Goal: Task Accomplishment & Management: Manage account settings

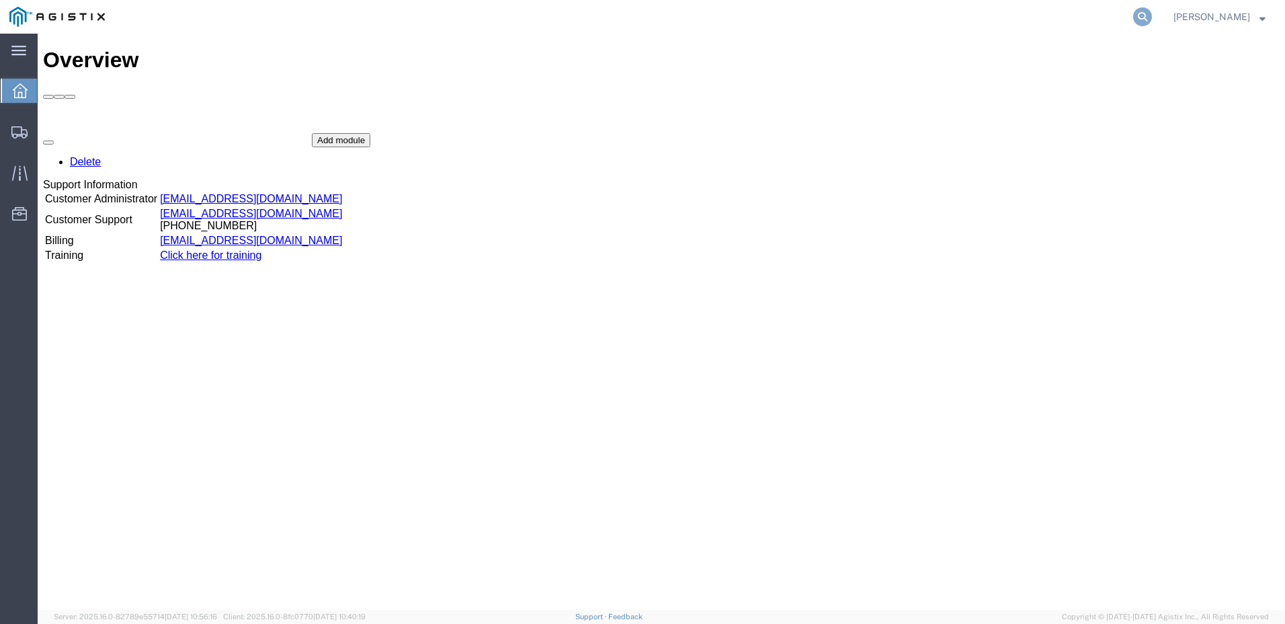
click at [1133, 19] on icon at bounding box center [1142, 16] width 19 height 19
paste input "56361667"
type input "56361667"
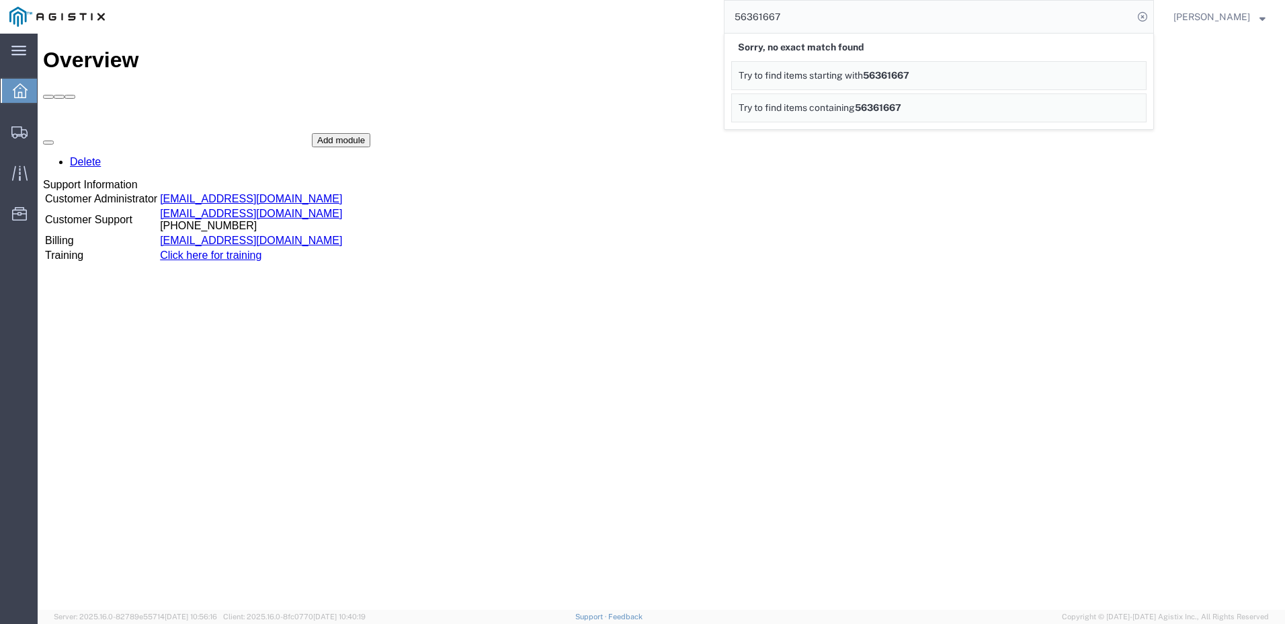
click at [1258, 15] on span "[PERSON_NAME]" at bounding box center [1220, 16] width 92 height 15
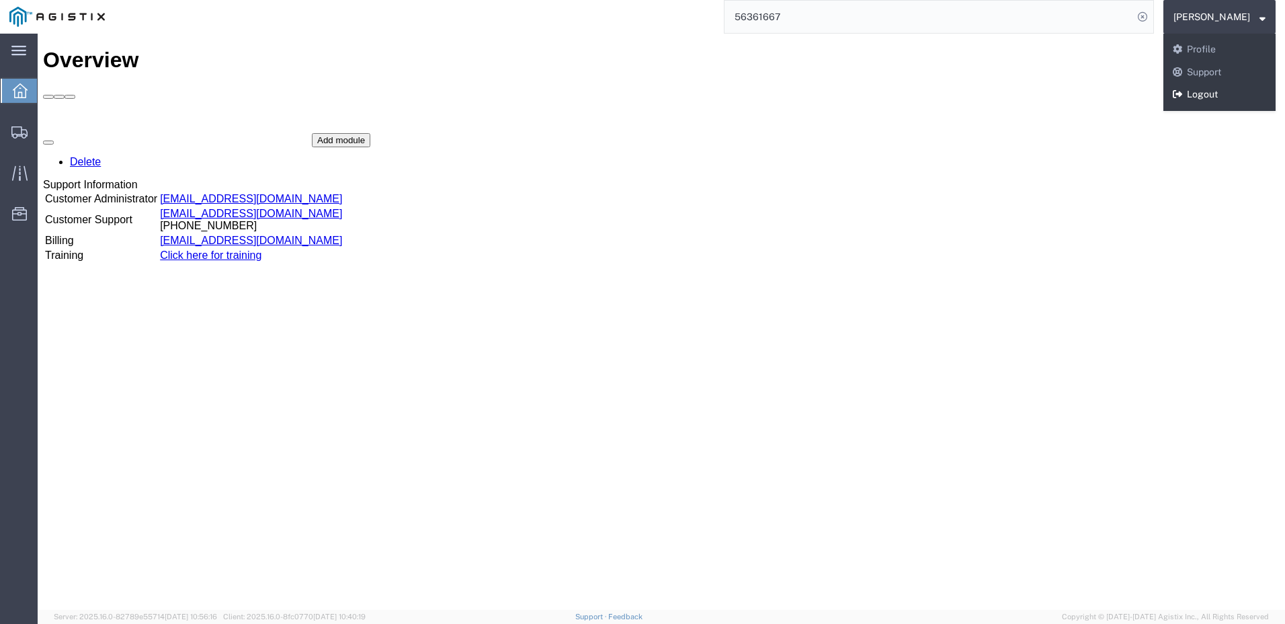
click at [1212, 98] on link "Logout" at bounding box center [1220, 94] width 112 height 23
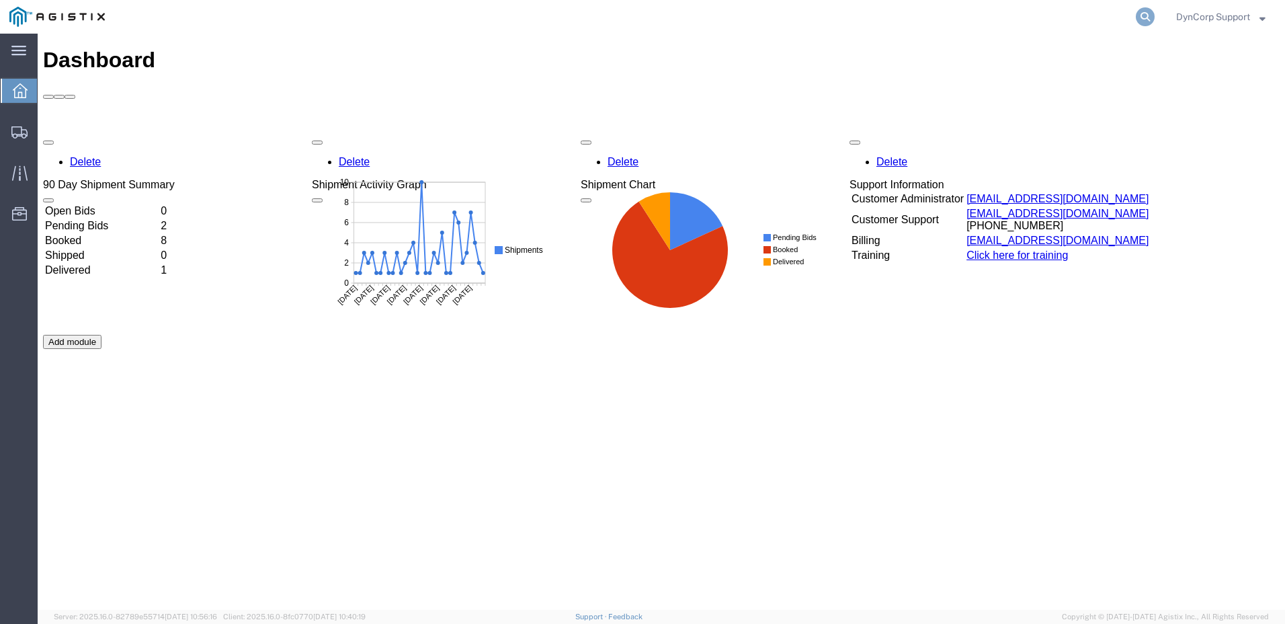
click at [1149, 21] on icon at bounding box center [1145, 16] width 19 height 19
paste input "56361667"
type input "56361667"
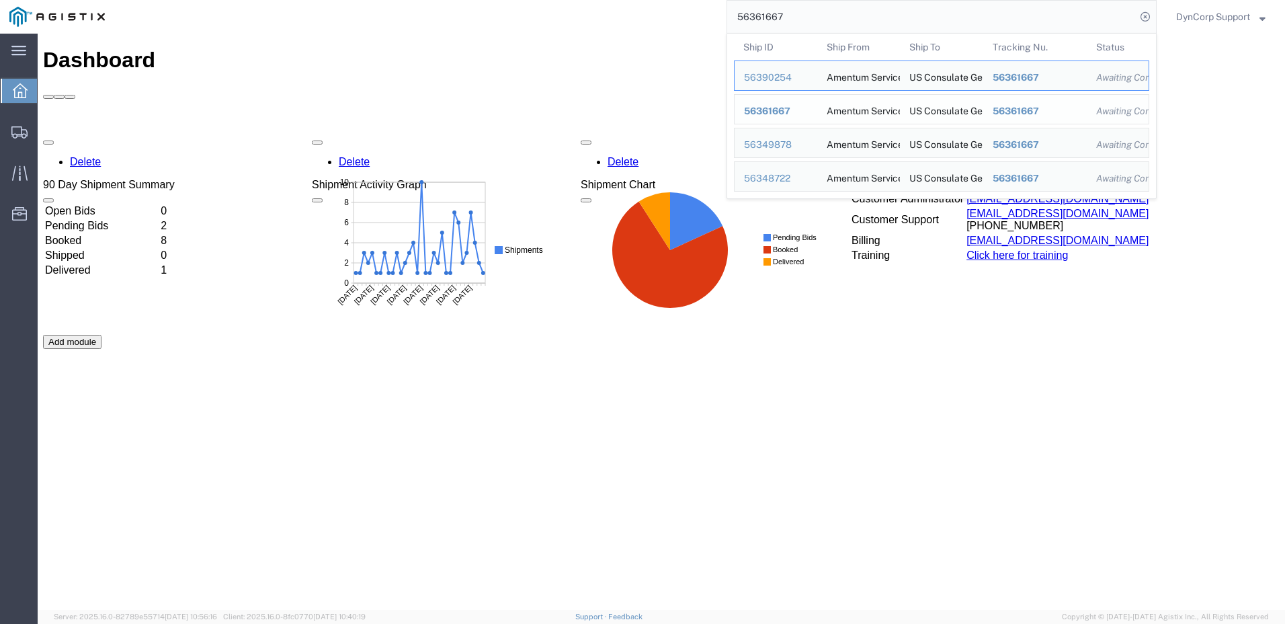
click at [752, 109] on span "56361667" at bounding box center [767, 111] width 46 height 11
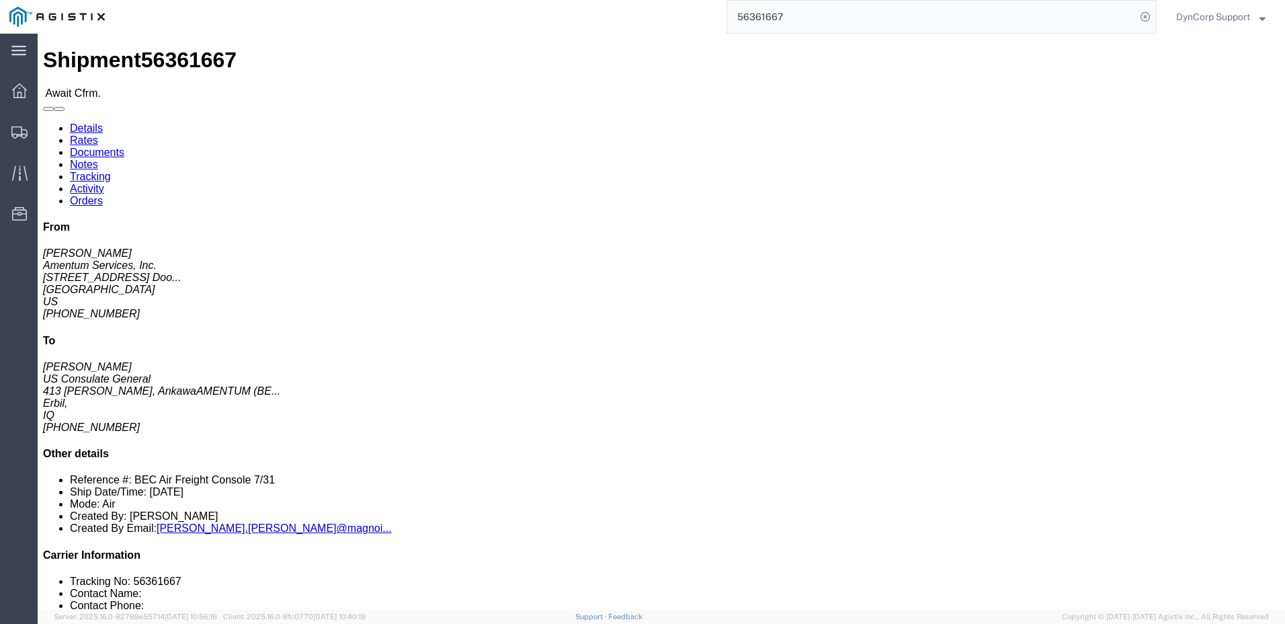
drag, startPoint x: 258, startPoint y: 127, endPoint x: 352, endPoint y: 132, distance: 93.6
click address "US Consulate General (Shailesh Chandran) BAGHDAD EMBASSY COMPOUND 413 Ishtar, A…"
copy address "US Consulate General"
click span "56361667"
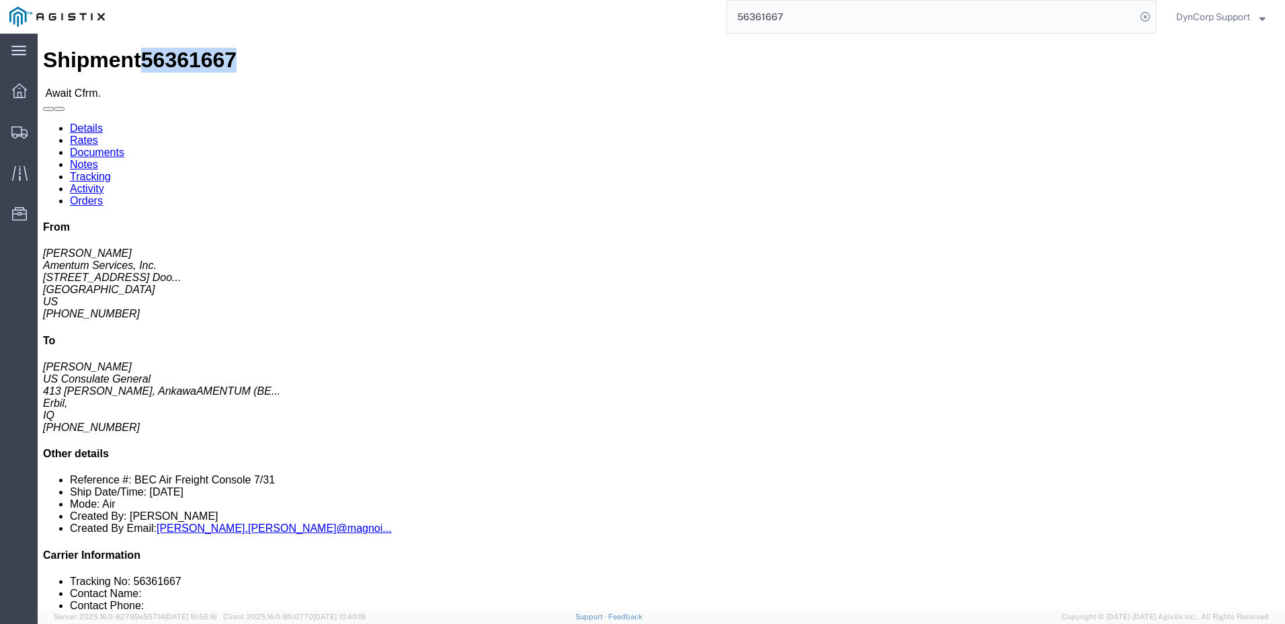
copy span "56361667"
drag, startPoint x: 741, startPoint y: 144, endPoint x: 844, endPoint y: 149, distance: 103.7
click div "References Shipment Id Number: BEC Air Freight Console 7/31 Department: OMSS Ed…"
copy icon "Department:"
click span "56361667"
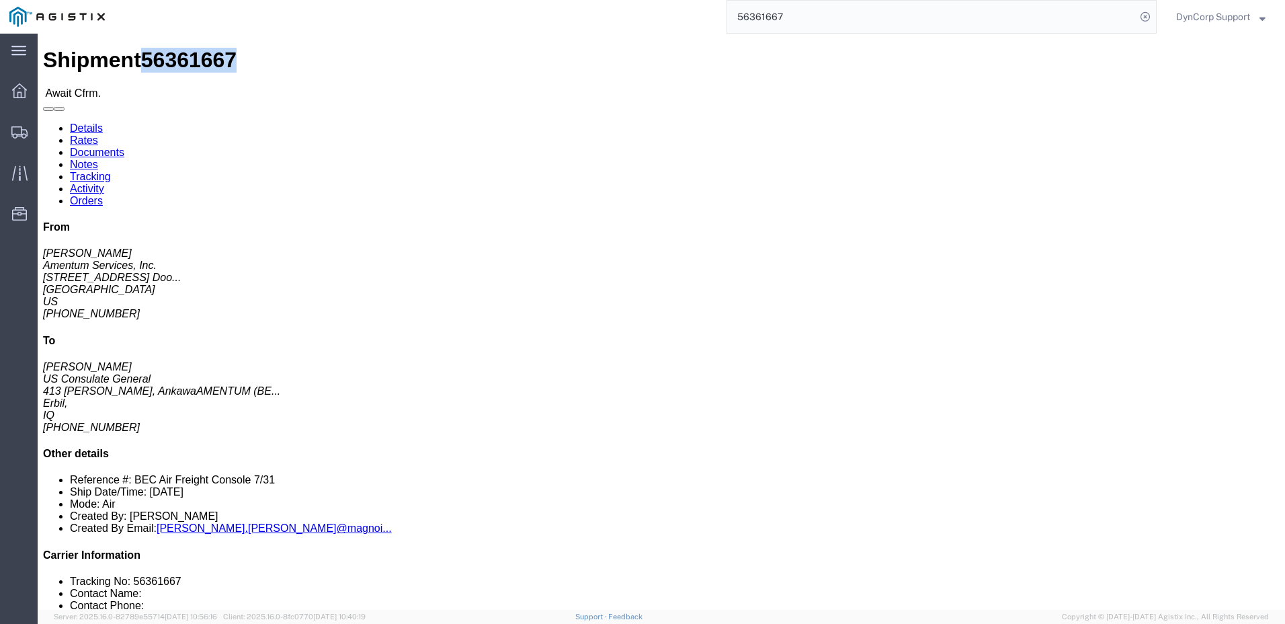
click span "56361667"
copy span "56361667"
click link "Documents"
click div
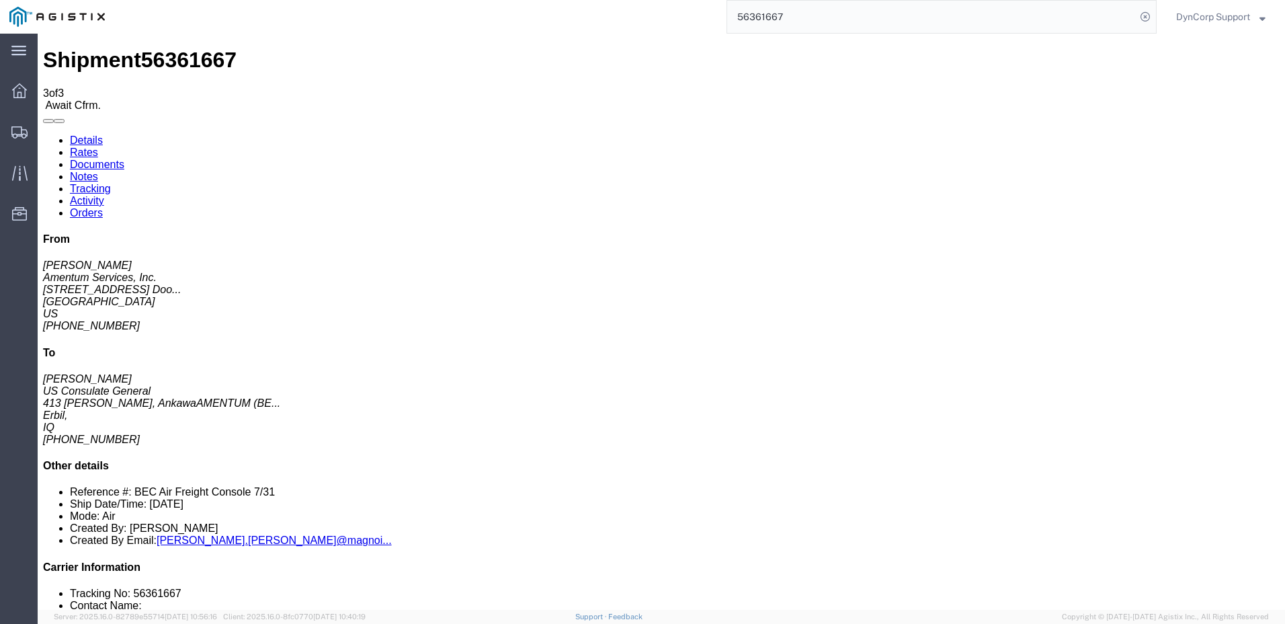
click at [98, 147] on link "Rates" at bounding box center [84, 152] width 28 height 11
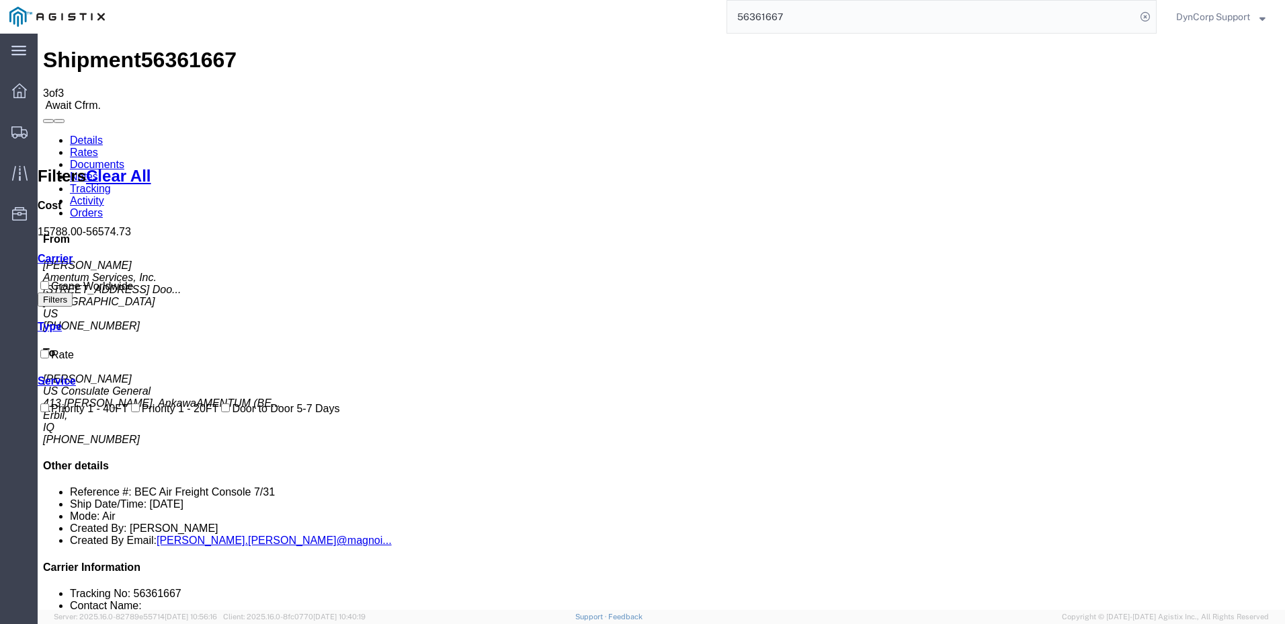
click at [83, 134] on link "Details" at bounding box center [86, 139] width 33 height 11
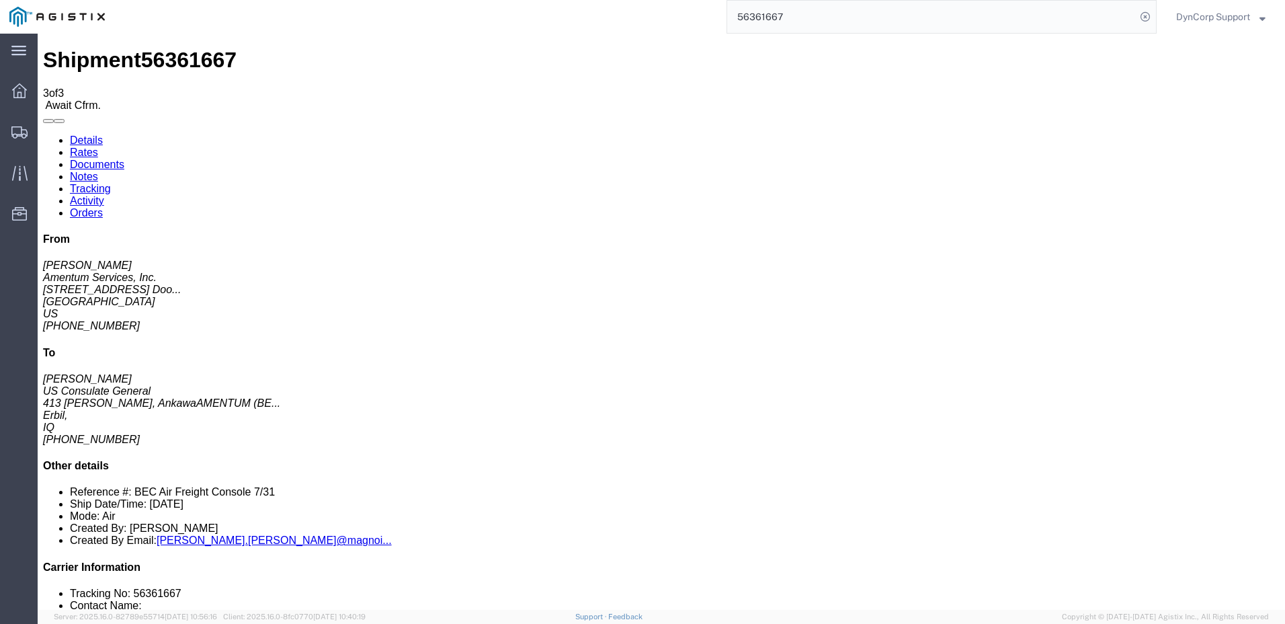
click link "Confirm"
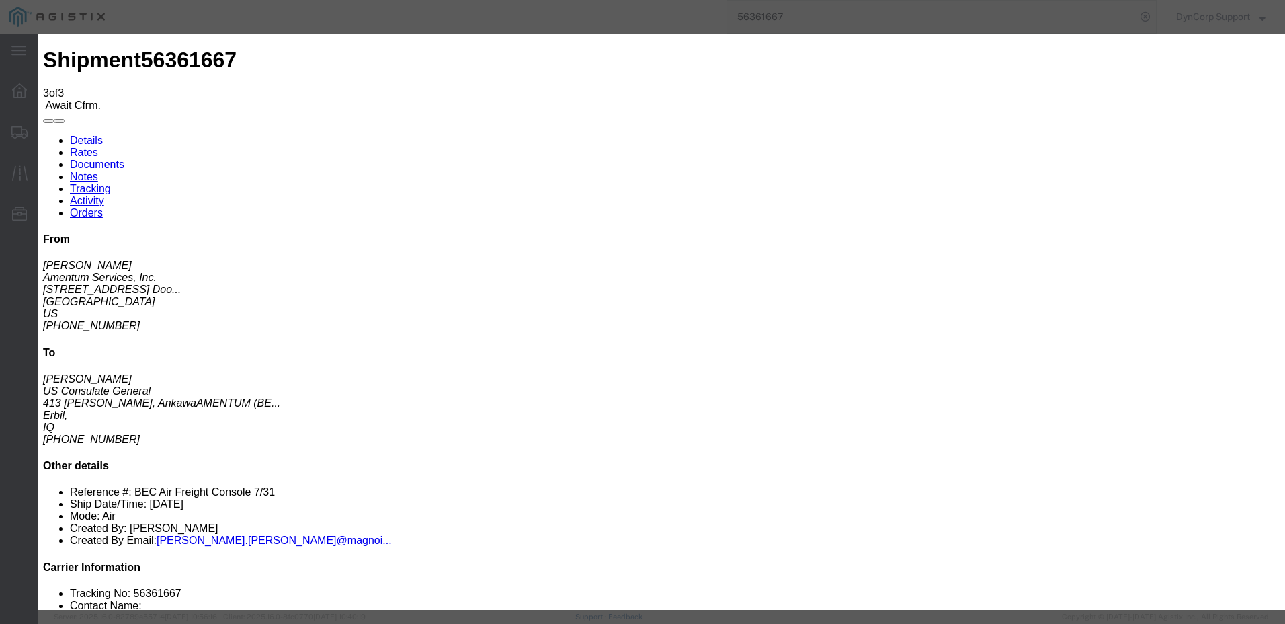
click input "text"
type input "501-1853 6232"
type input "[PERSON_NAME]"
type input "4699426889"
click td "25"
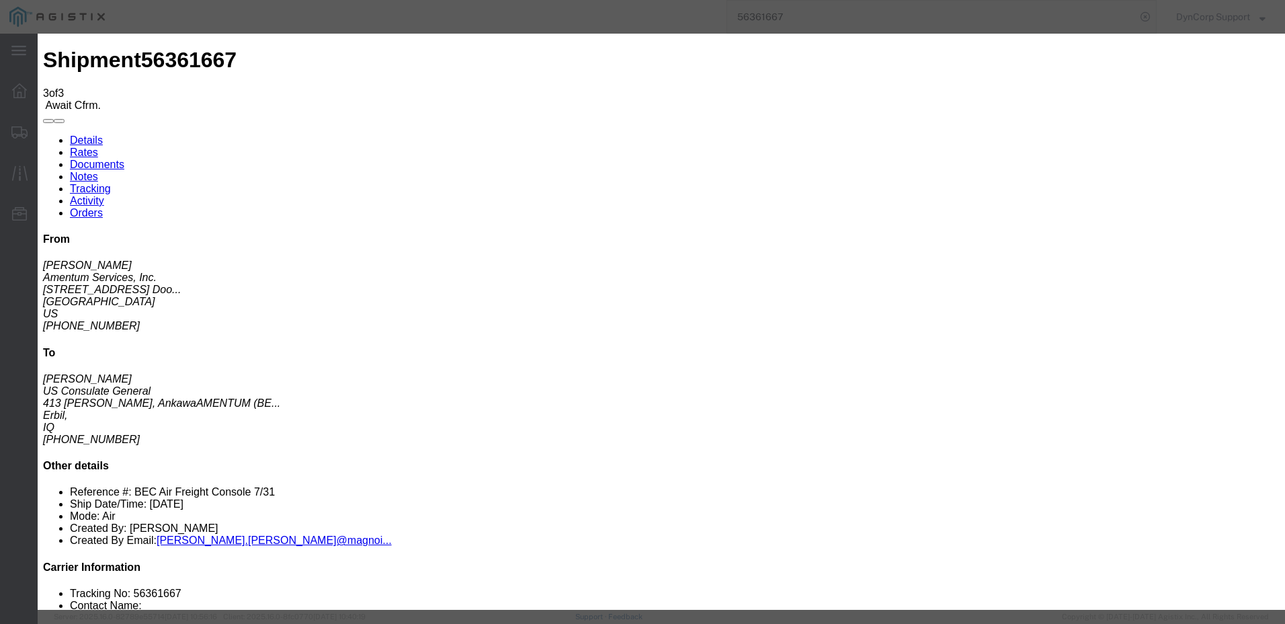
type input "08/25/2025"
drag, startPoint x: 907, startPoint y: 453, endPoint x: 921, endPoint y: 483, distance: 33.4
click button "Submit"
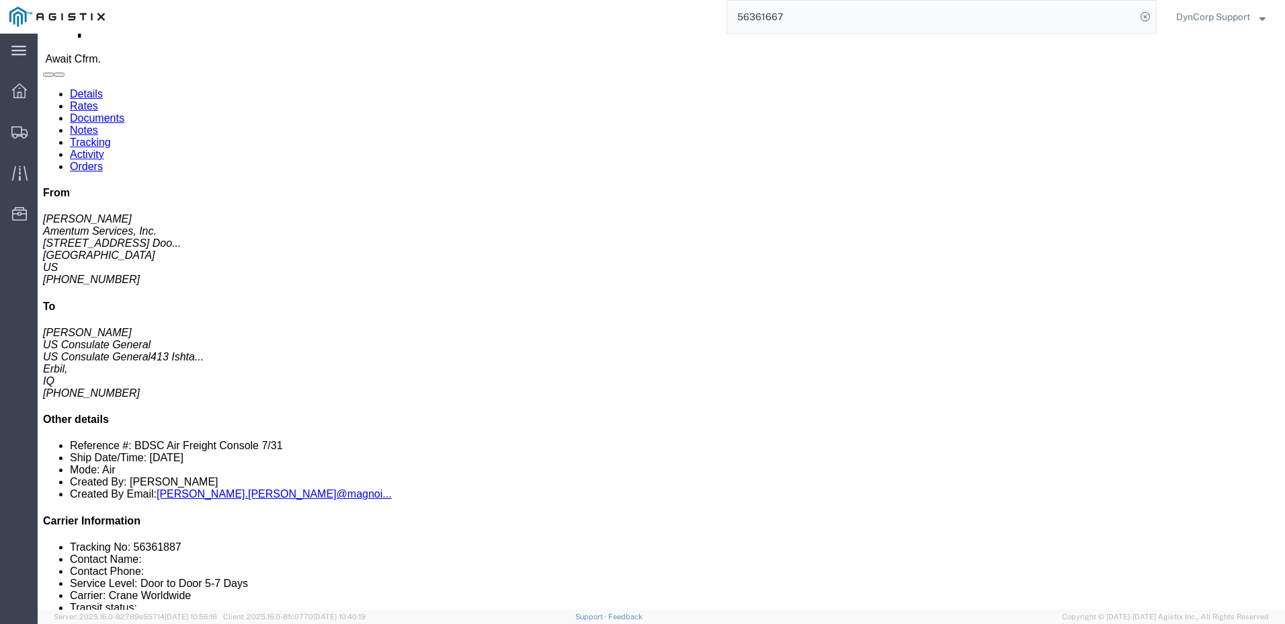
scroll to position [67, 0]
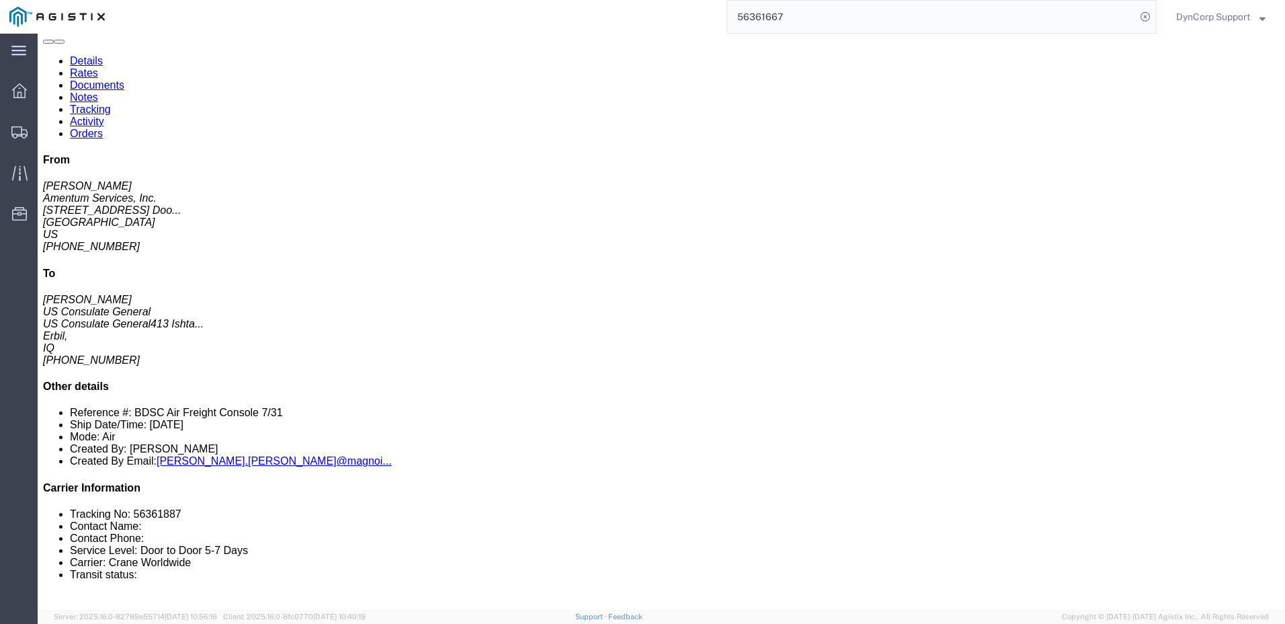
click div "Shipment Detail Ship From Amentum Services, Inc. (Jason Martin) QCC-Texas 4050 …"
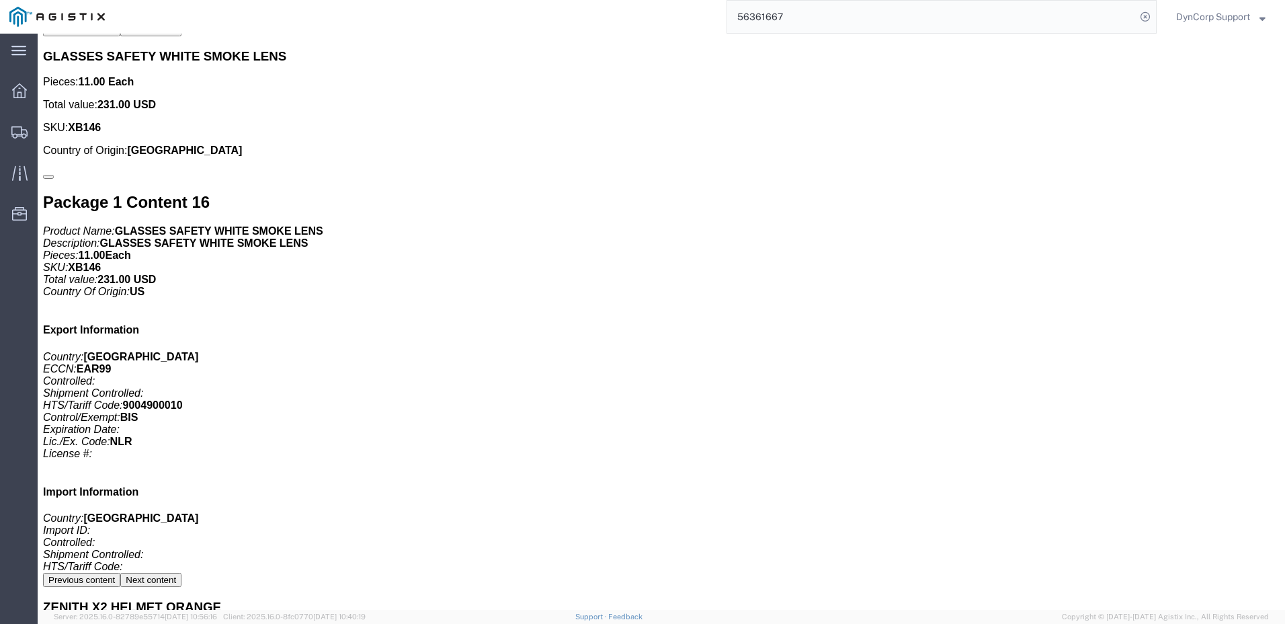
scroll to position [11158, 0]
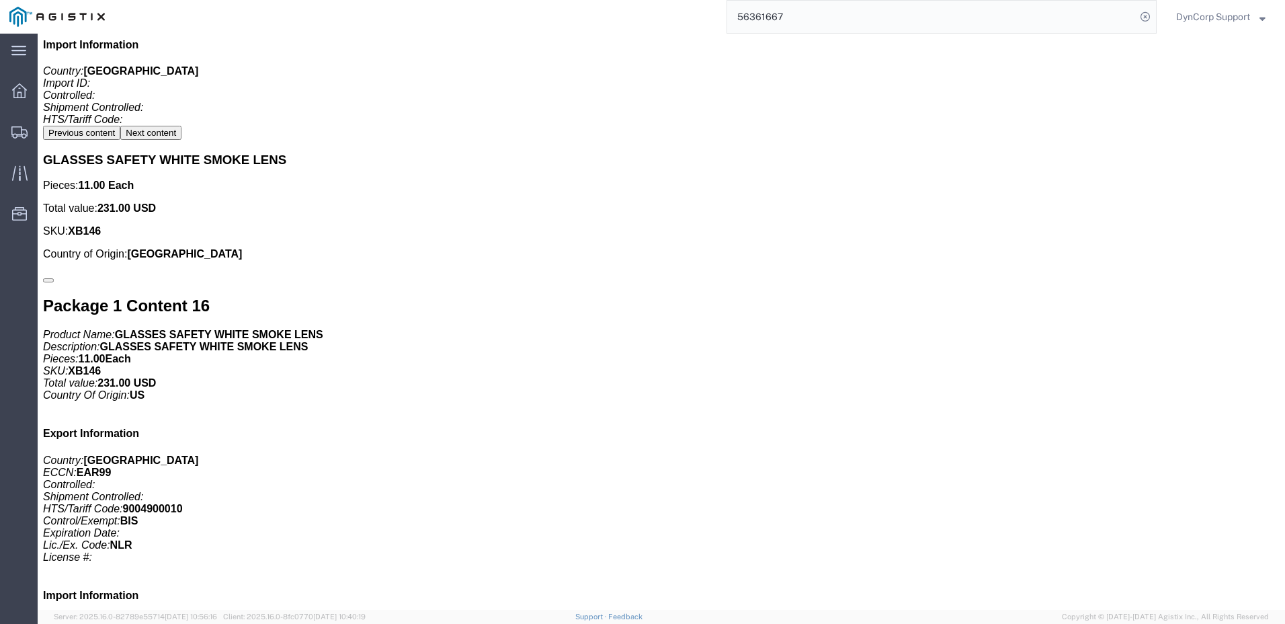
click span "56361887"
copy span "56361887"
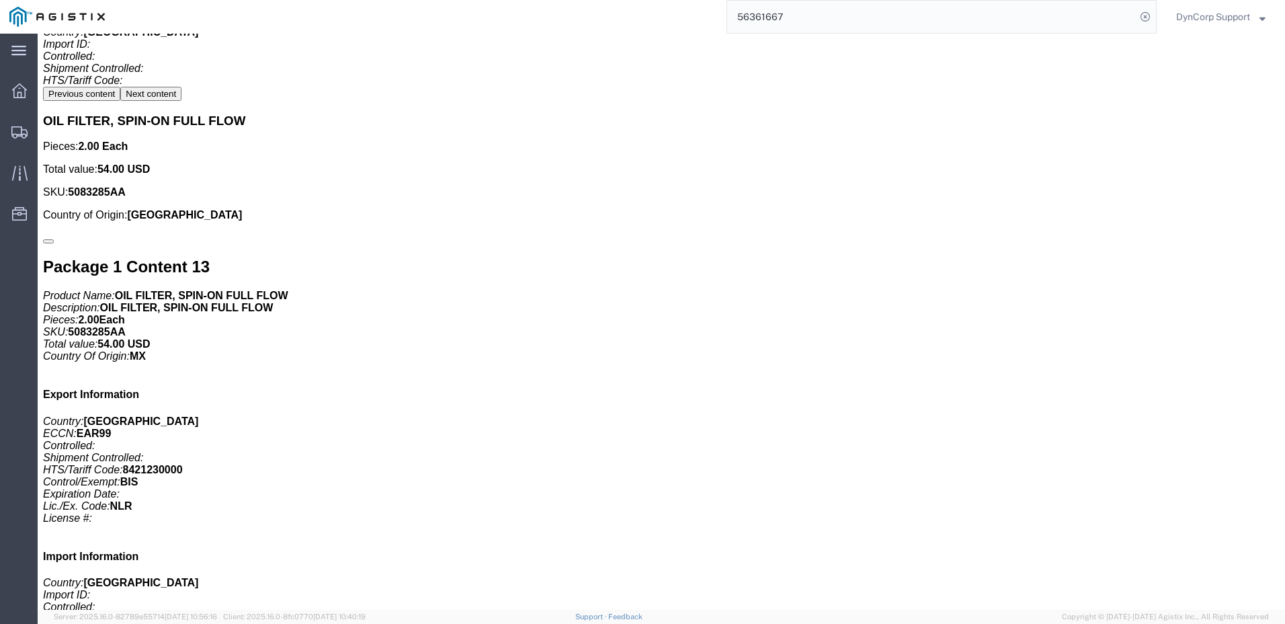
scroll to position [0, 0]
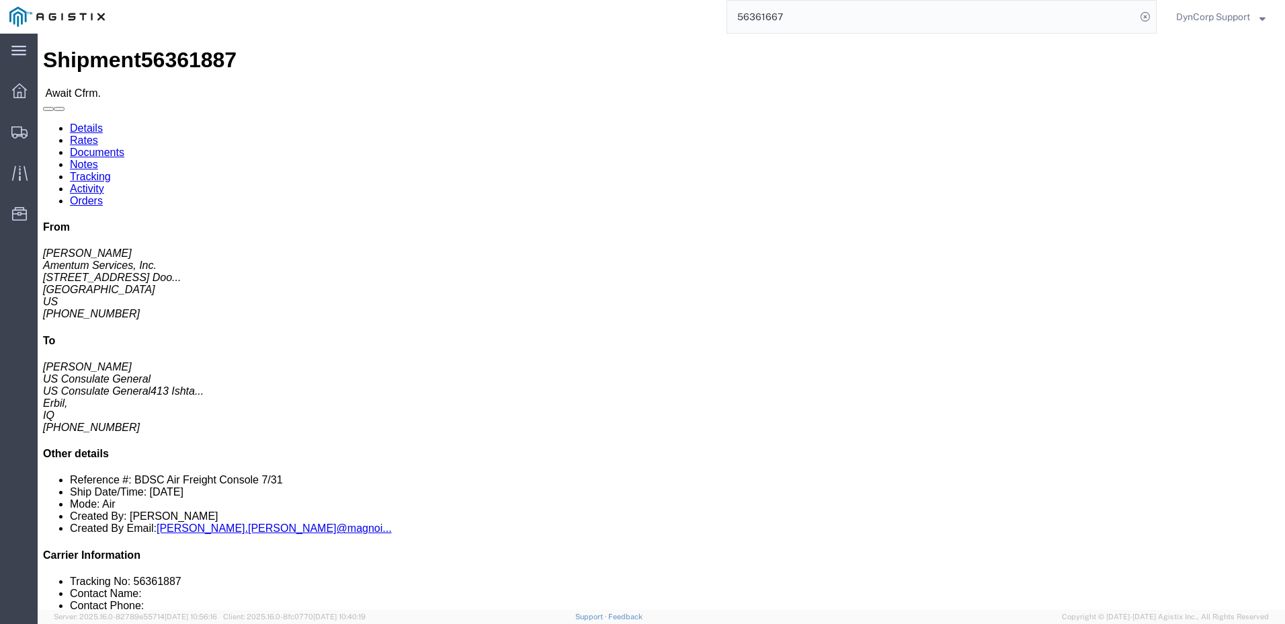
drag, startPoint x: 827, startPoint y: 156, endPoint x: 758, endPoint y: 160, distance: 70.0
click p "Shipment Id Number: BDSC Air Freight Console 7/31 Department: OMSS"
drag, startPoint x: 758, startPoint y: 160, endPoint x: 838, endPoint y: 162, distance: 80.0
click p "Shipment Id Number: BDSC Air Freight Console 7/31 Department: OMSS"
copy span "Department: OMSS"
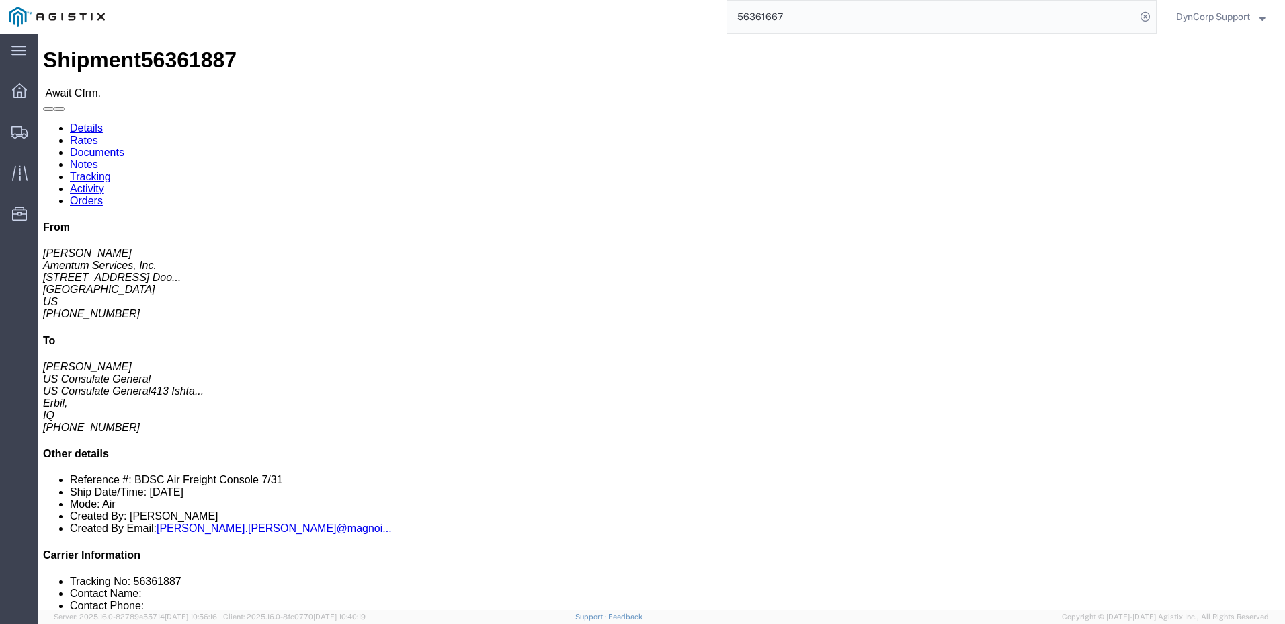
click span "56361887"
copy span "56361887"
click span "56361887"
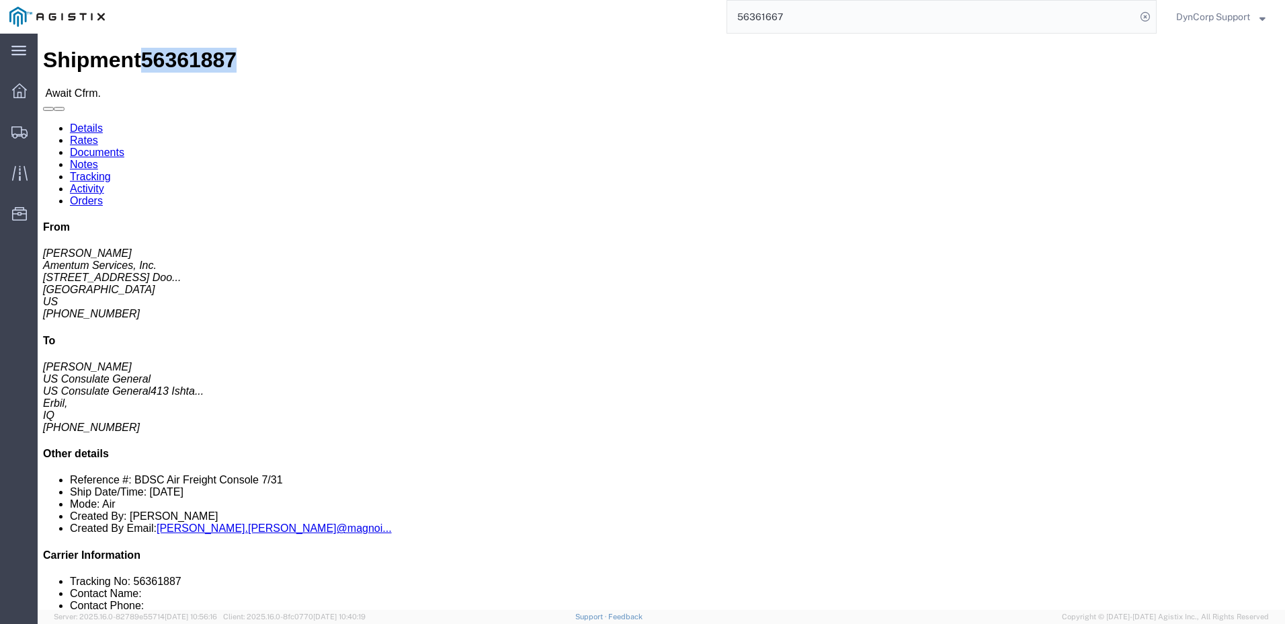
click link "Rates"
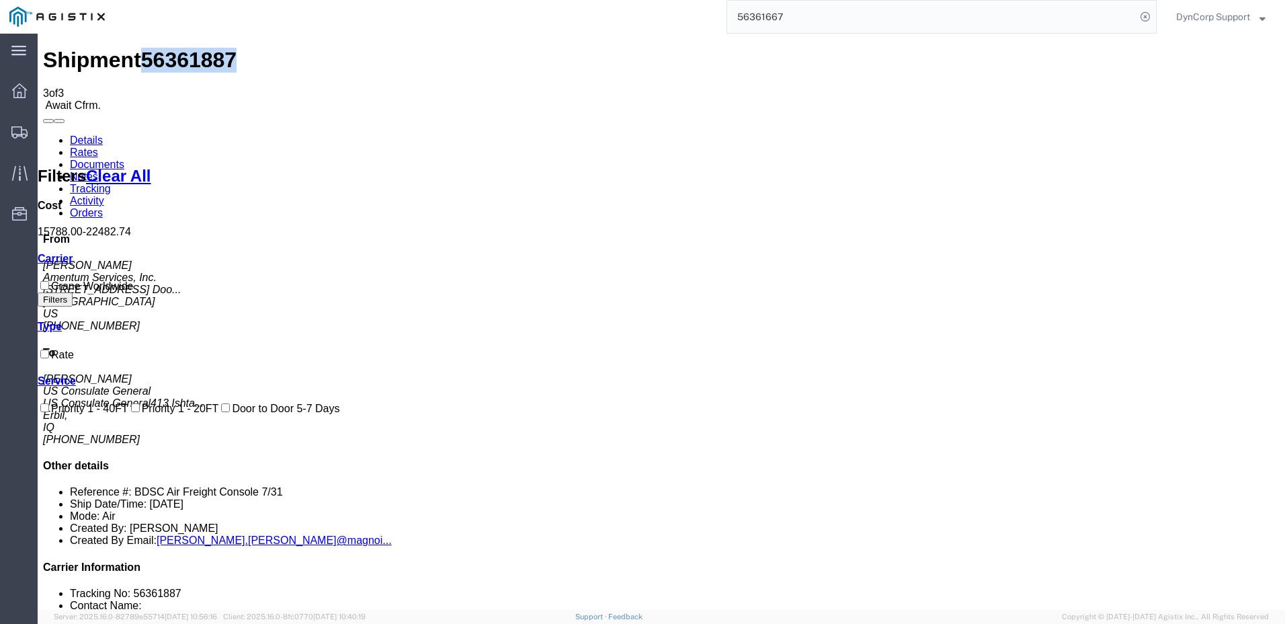
click at [81, 134] on link "Details" at bounding box center [86, 139] width 33 height 11
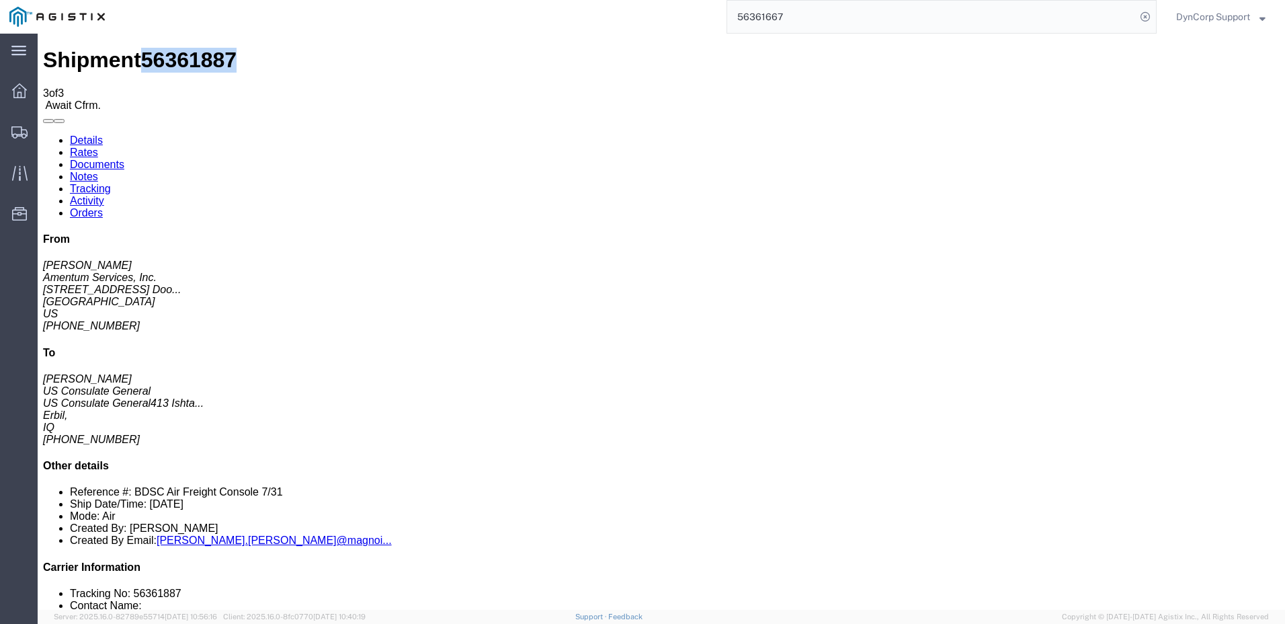
click link "Confirm"
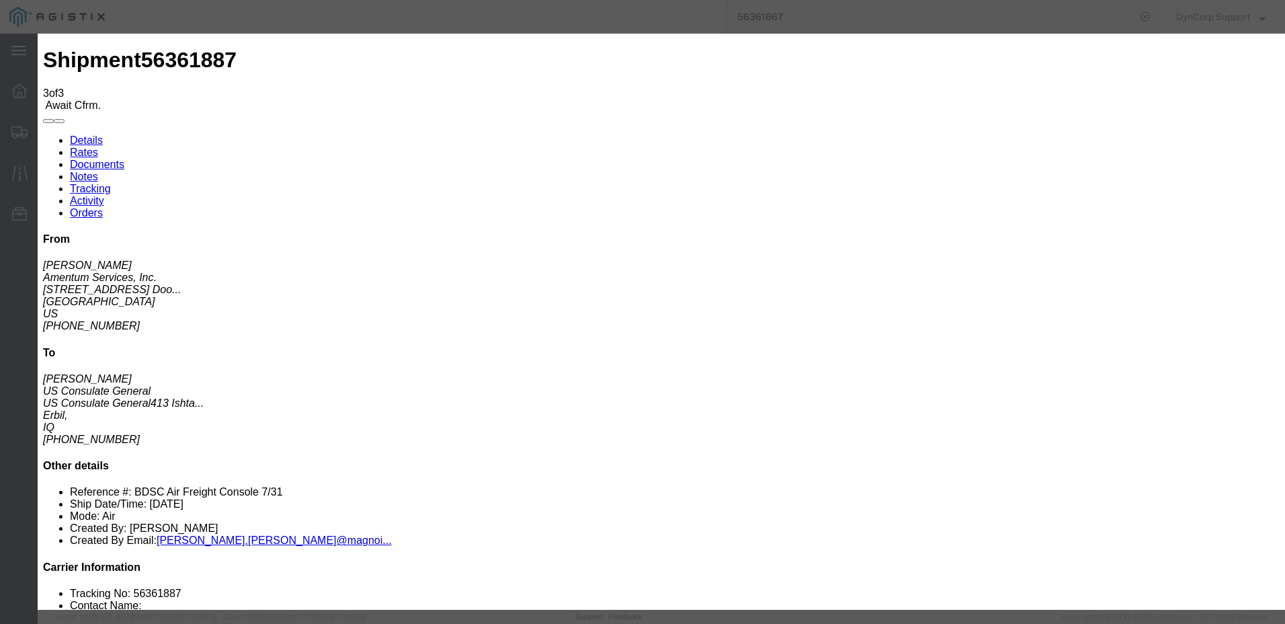
click input "text"
type input "501-1853 6254"
type input "[PERSON_NAME]"
type input "4699426889"
click input "08/04/2025"
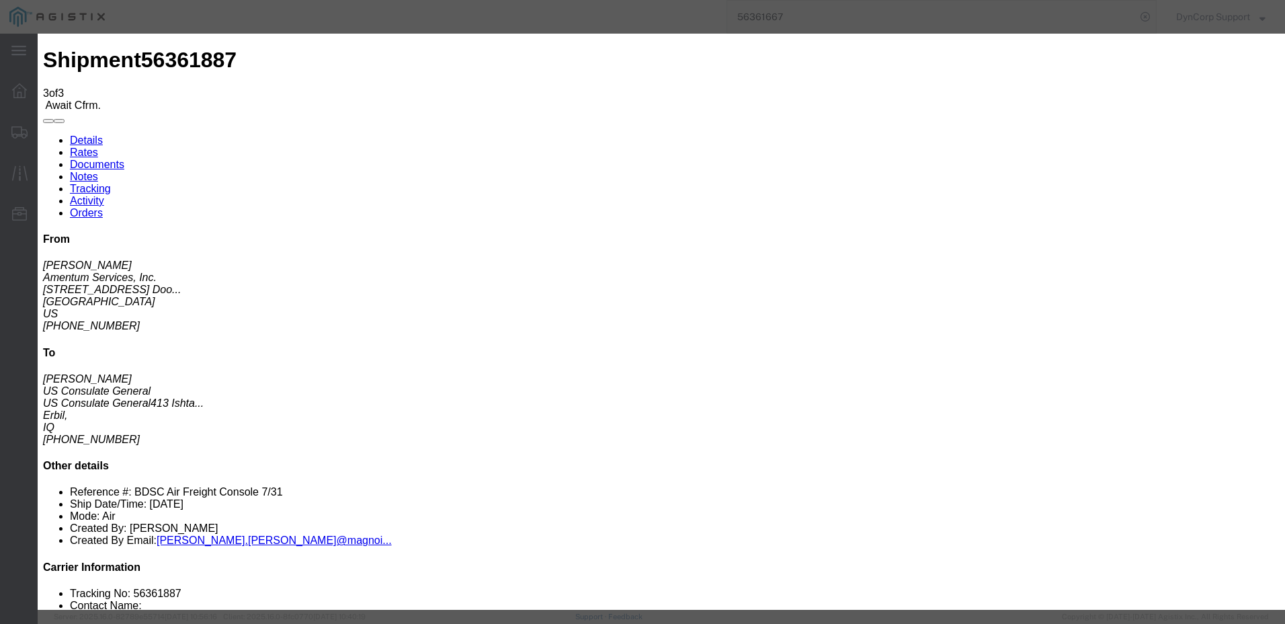
click td "25"
type input "08/25/2025"
click button "Submit"
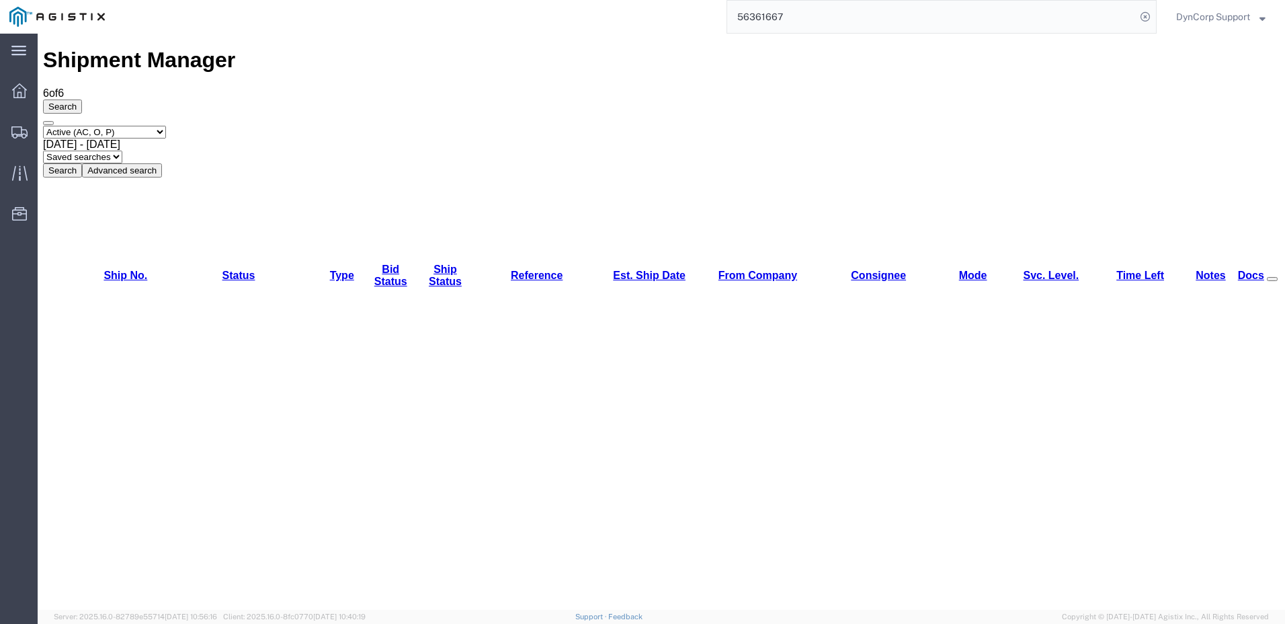
drag, startPoint x: 114, startPoint y: 220, endPoint x: 160, endPoint y: 251, distance: 55.4
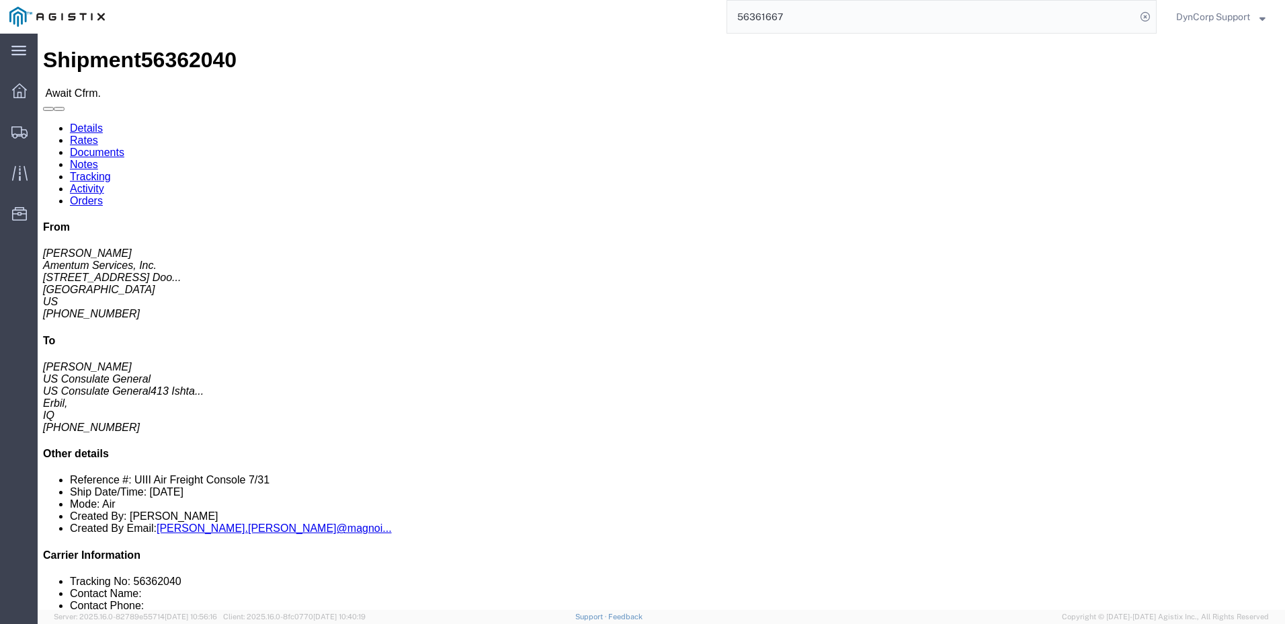
click span "56362040"
copy span "56362040"
drag, startPoint x: 832, startPoint y: 142, endPoint x: 741, endPoint y: 141, distance: 90.7
click div "References Shipment Id Number: UIII Air Freight Console 7/31 Department: OMSS E…"
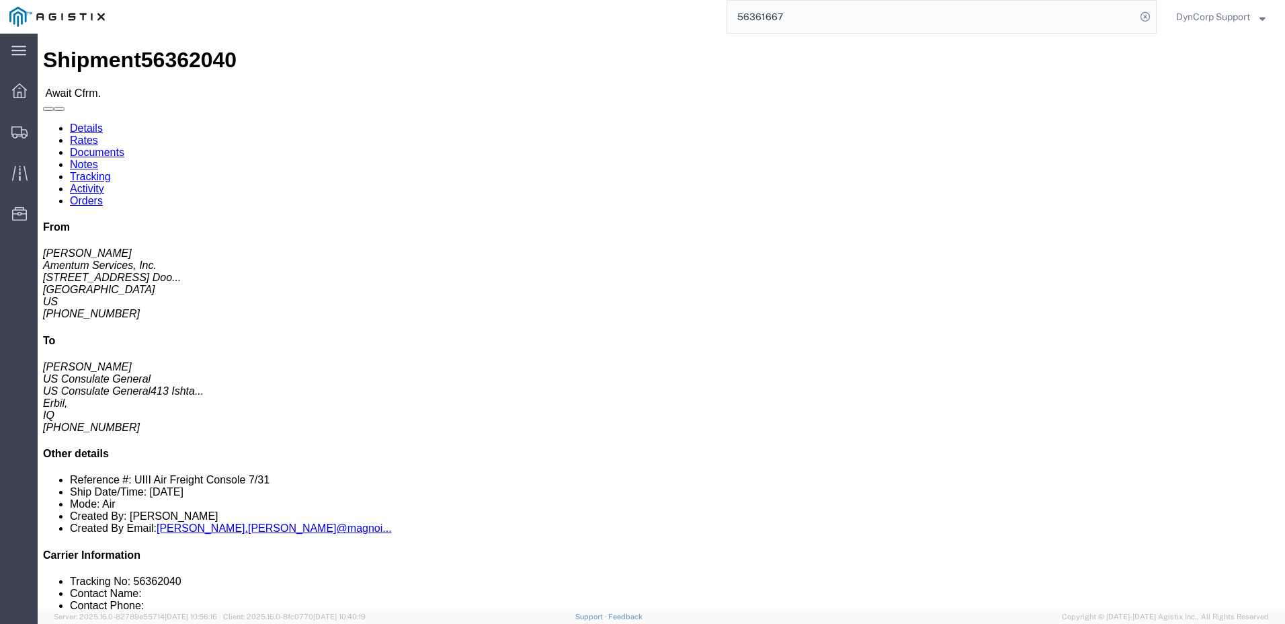
click icon "Department:"
drag, startPoint x: 746, startPoint y: 142, endPoint x: 850, endPoint y: 149, distance: 103.7
click p "Shipment Id Number: UIII Air Freight Console 7/31 Department: OMSS"
copy span "Department: OMSS"
click span "56362040"
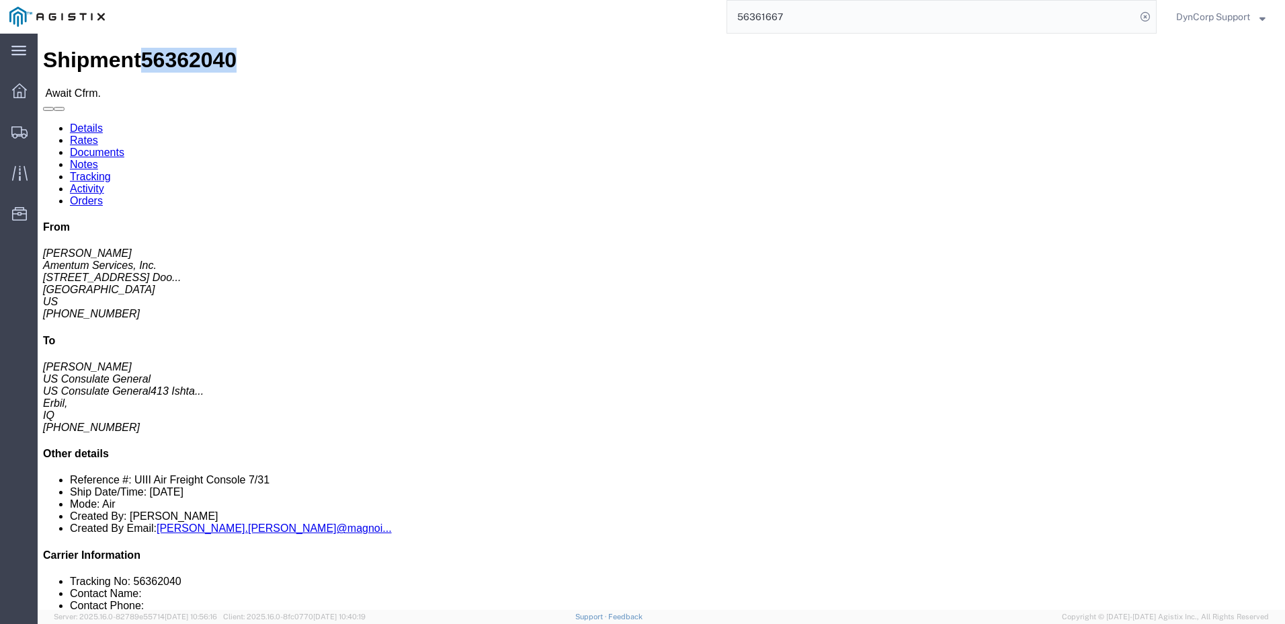
click span "56362040"
copy span "56362040"
click link "Rates"
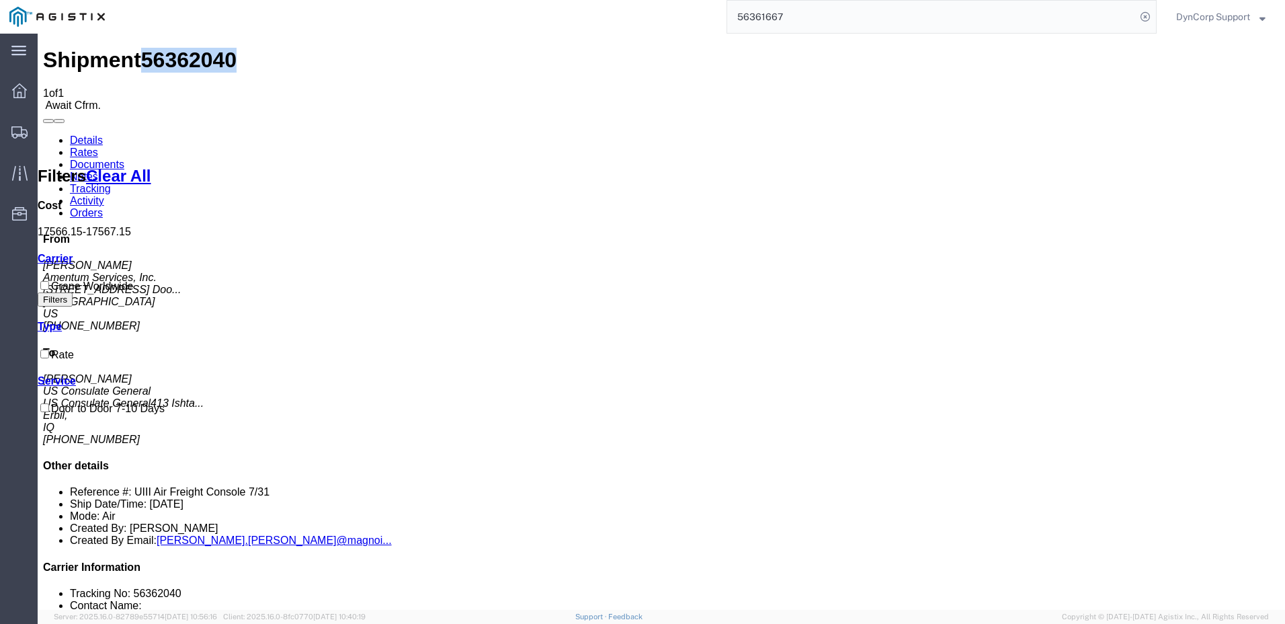
click at [80, 134] on link "Details" at bounding box center [86, 139] width 33 height 11
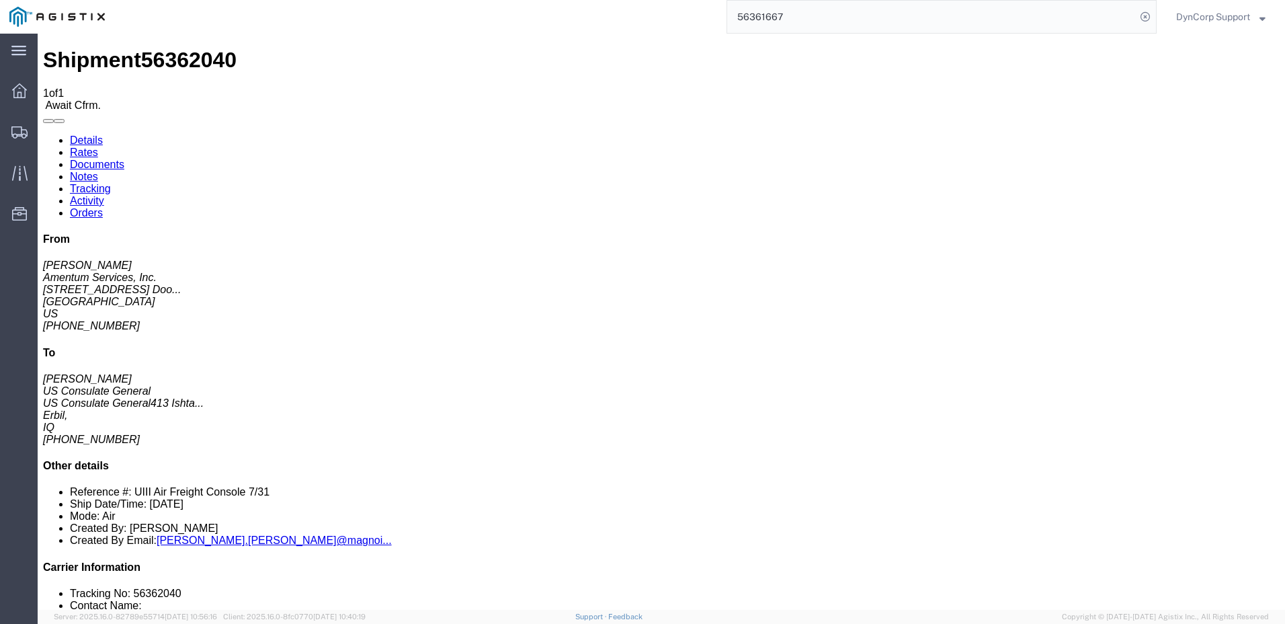
click h4 "Routing & Vehicle Information"
click link "Confirm"
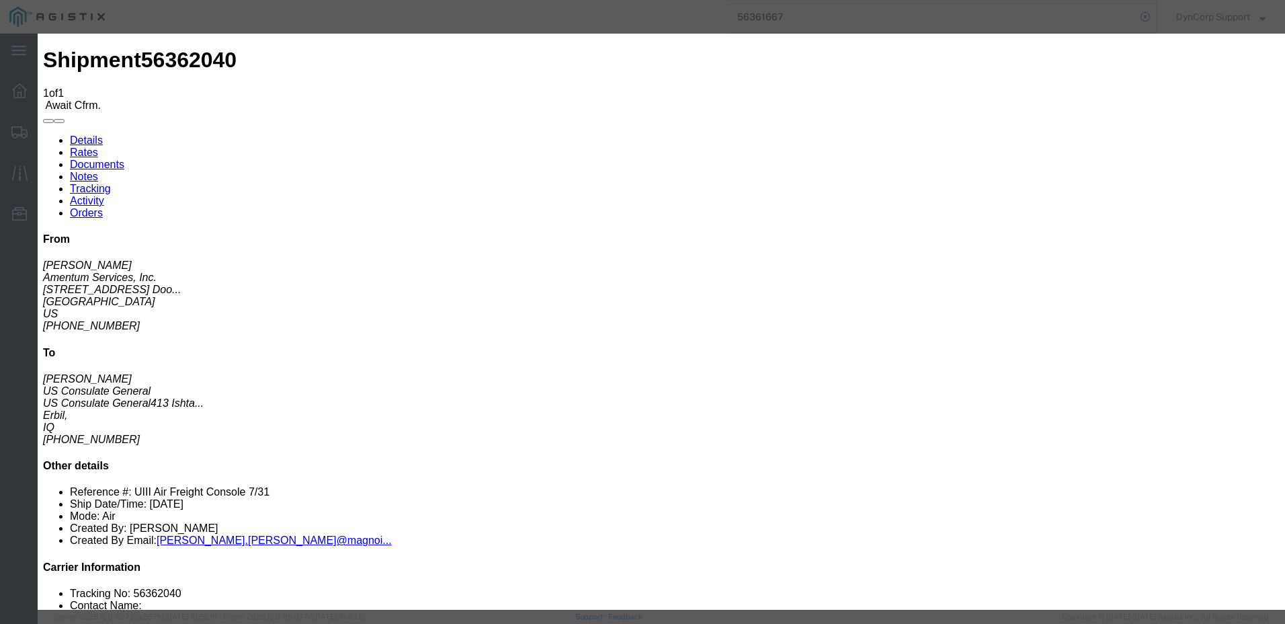
click input "text"
type input "501-1853 6265"
type input "[PERSON_NAME]"
type input "4699426889"
click input "08/05/2025"
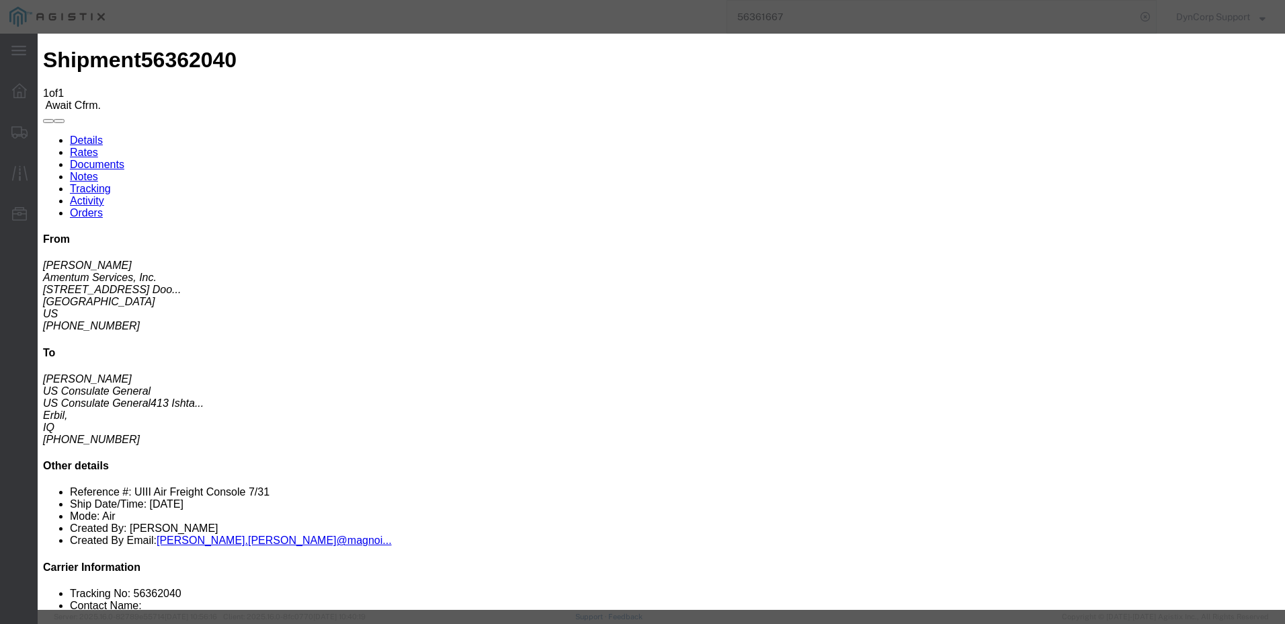
click td "25"
type input "08/25/2025"
click button "Submit"
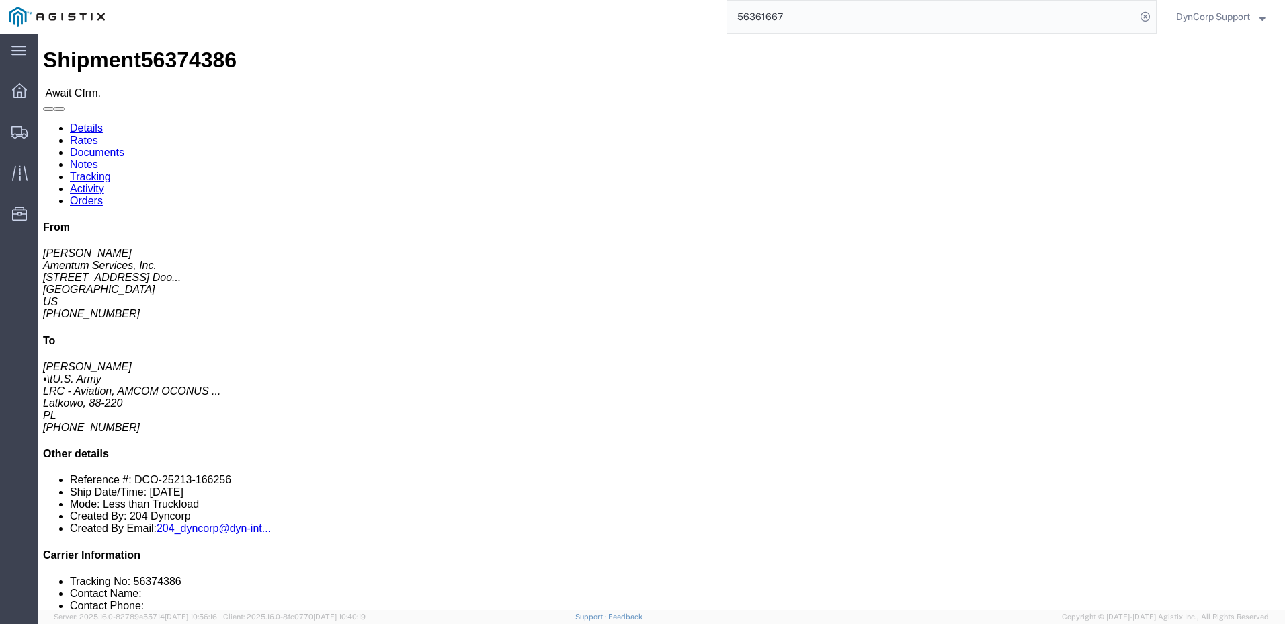
click link "Confirm"
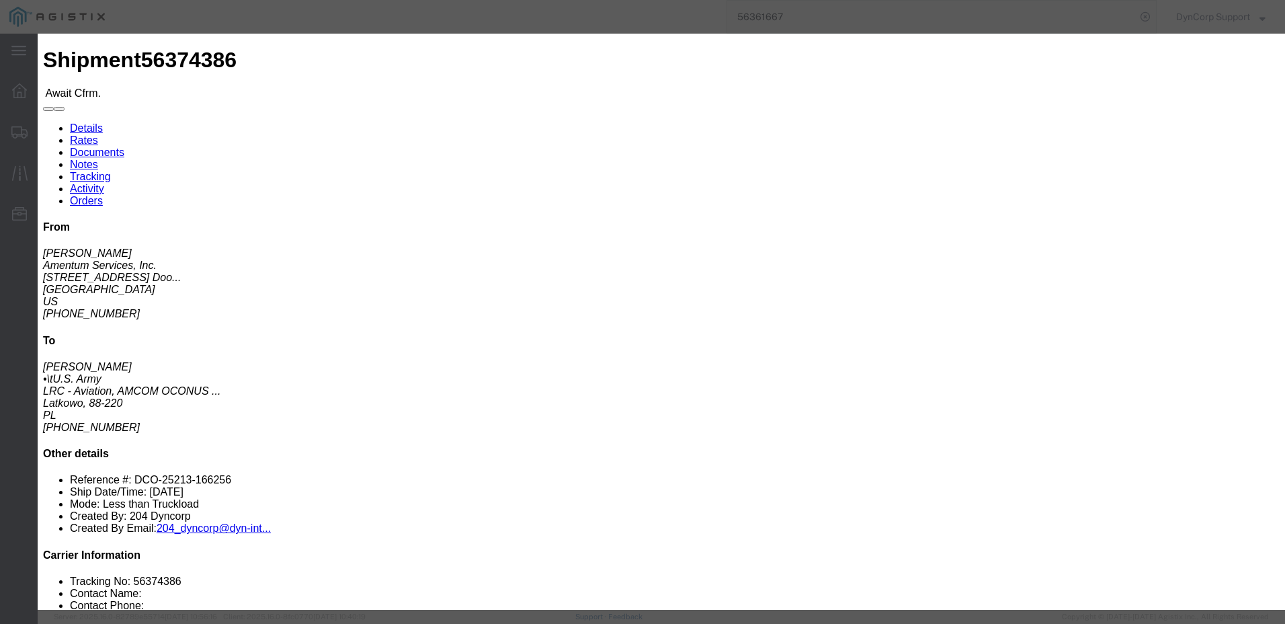
click input "text"
type input "615-6756 0754"
type input "[PERSON_NAME]"
type input "4699426889"
click input "08/05/2025"
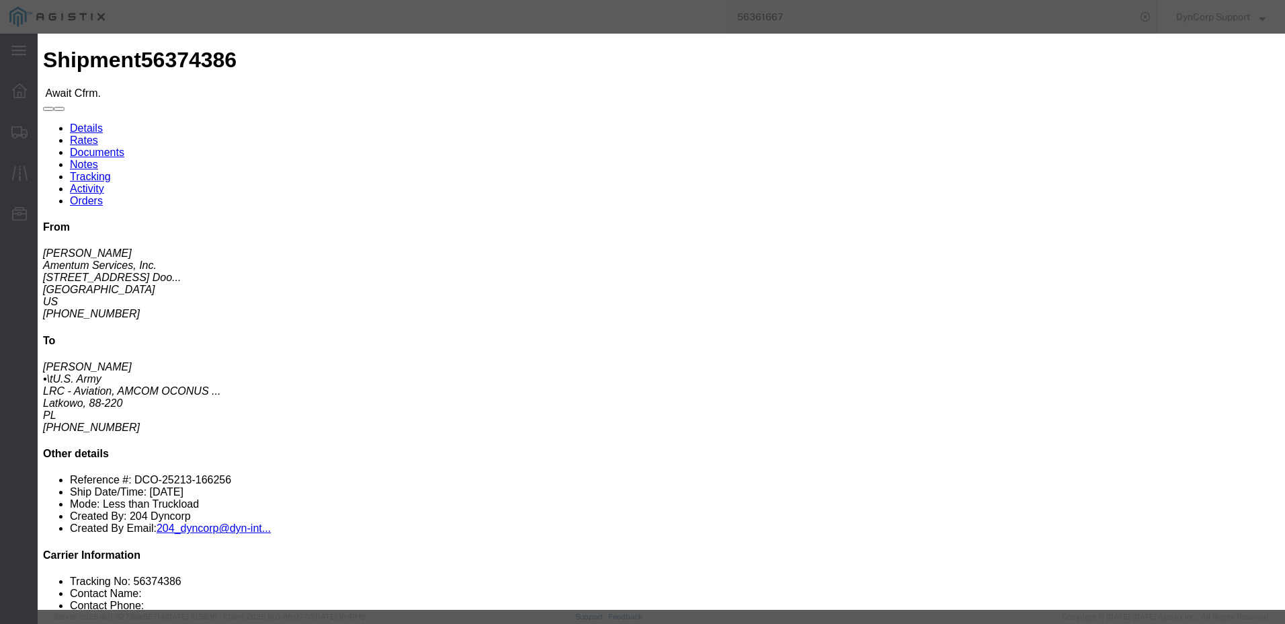
click td "15"
type input "08/15/2025"
click button "Submit"
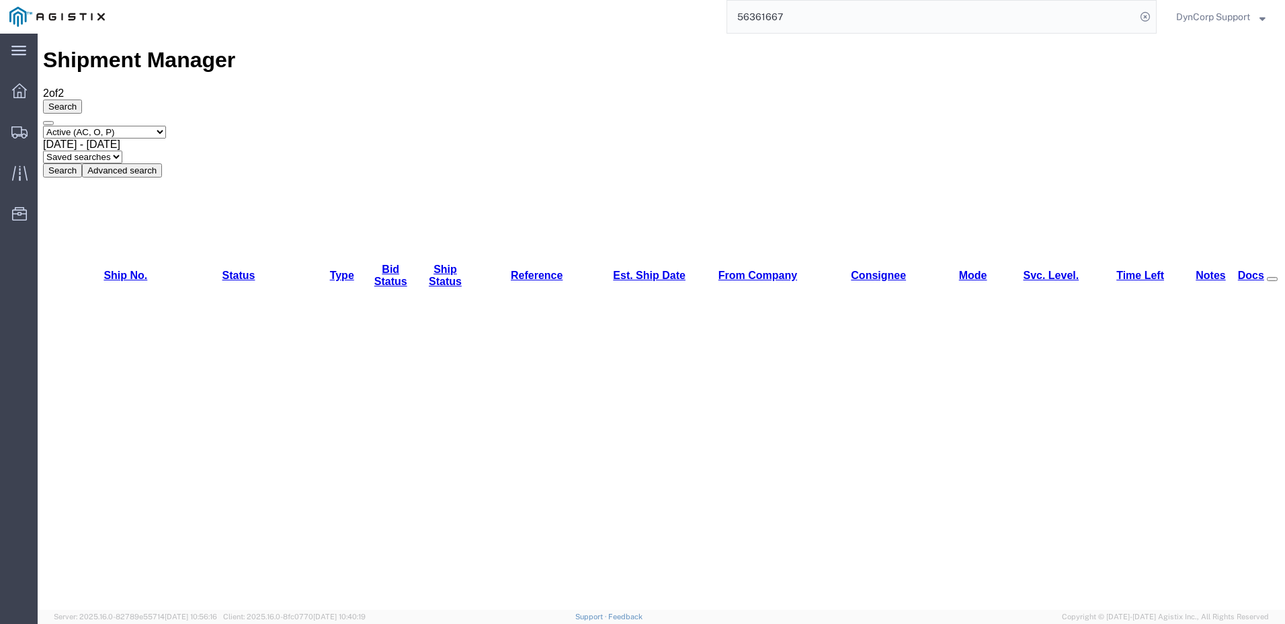
click at [817, 20] on input "56361667" at bounding box center [931, 17] width 409 height 32
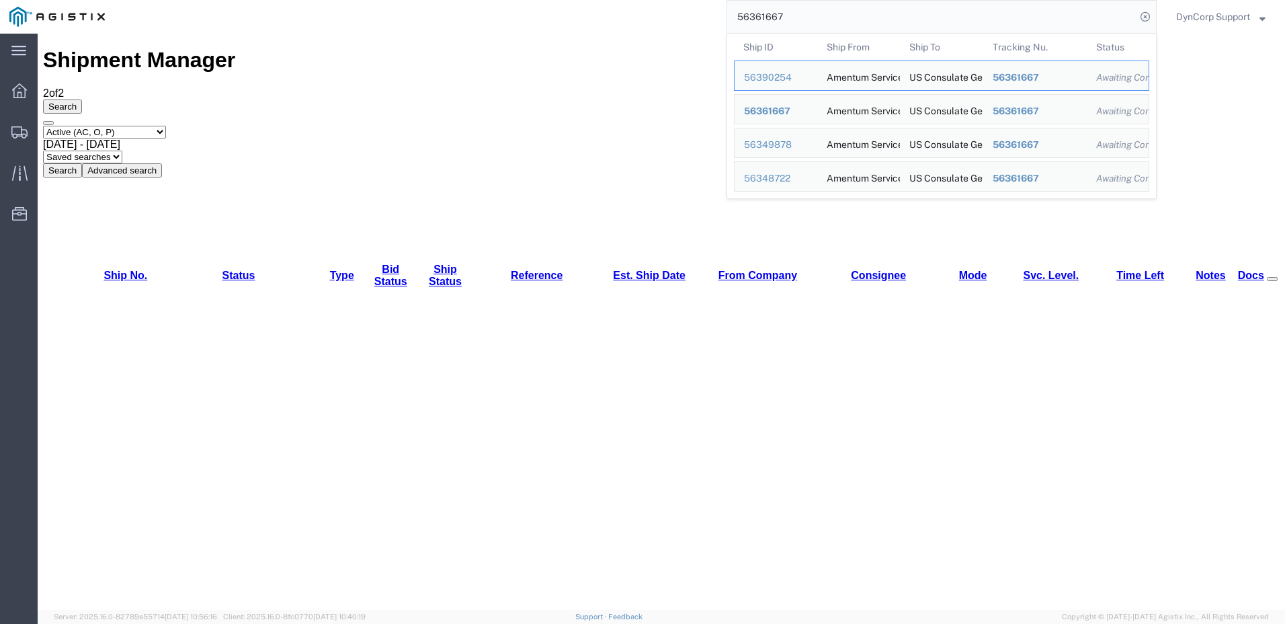
drag, startPoint x: 796, startPoint y: 19, endPoint x: 634, endPoint y: 21, distance: 162.0
click at [632, 20] on div "56361667 Ship ID Ship From Ship To Tracking Nu. Status Ship ID 56390254 Ship Fr…" at bounding box center [635, 17] width 1043 height 34
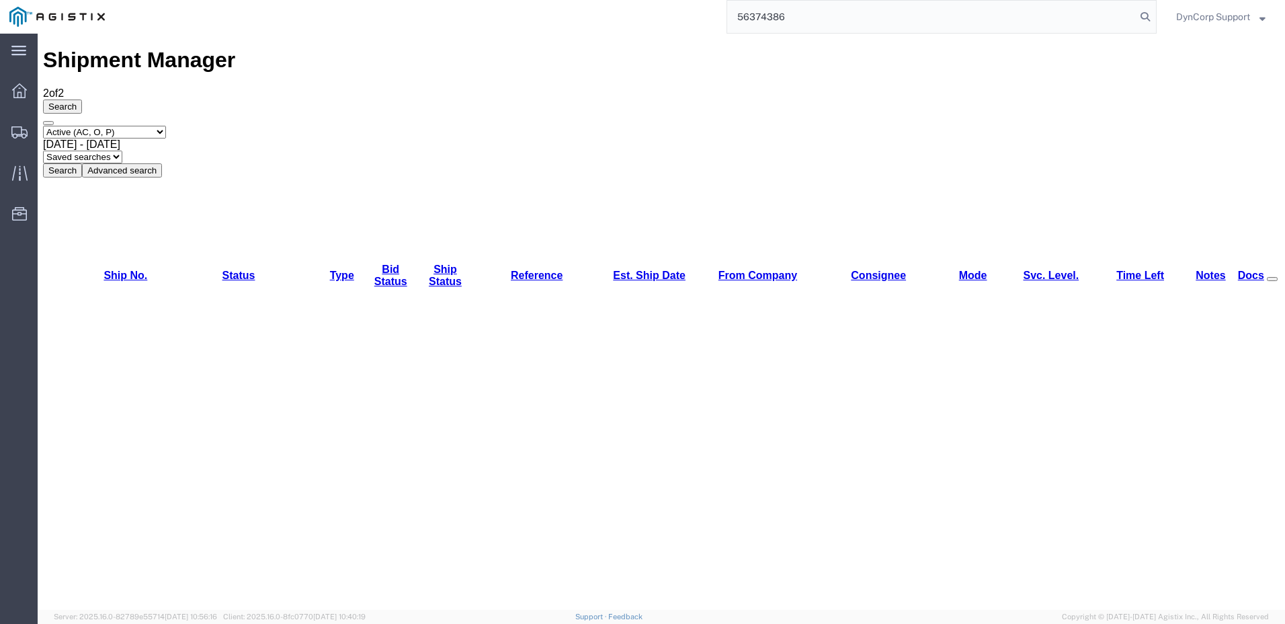
type input "56374386"
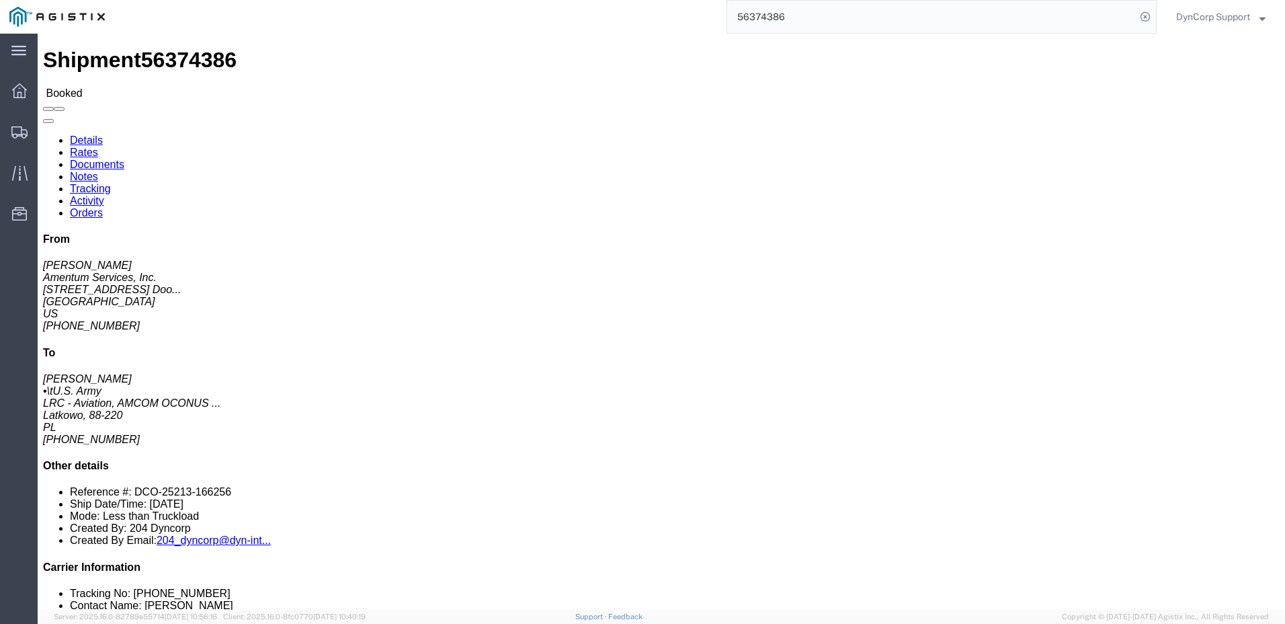
click link "Tracking"
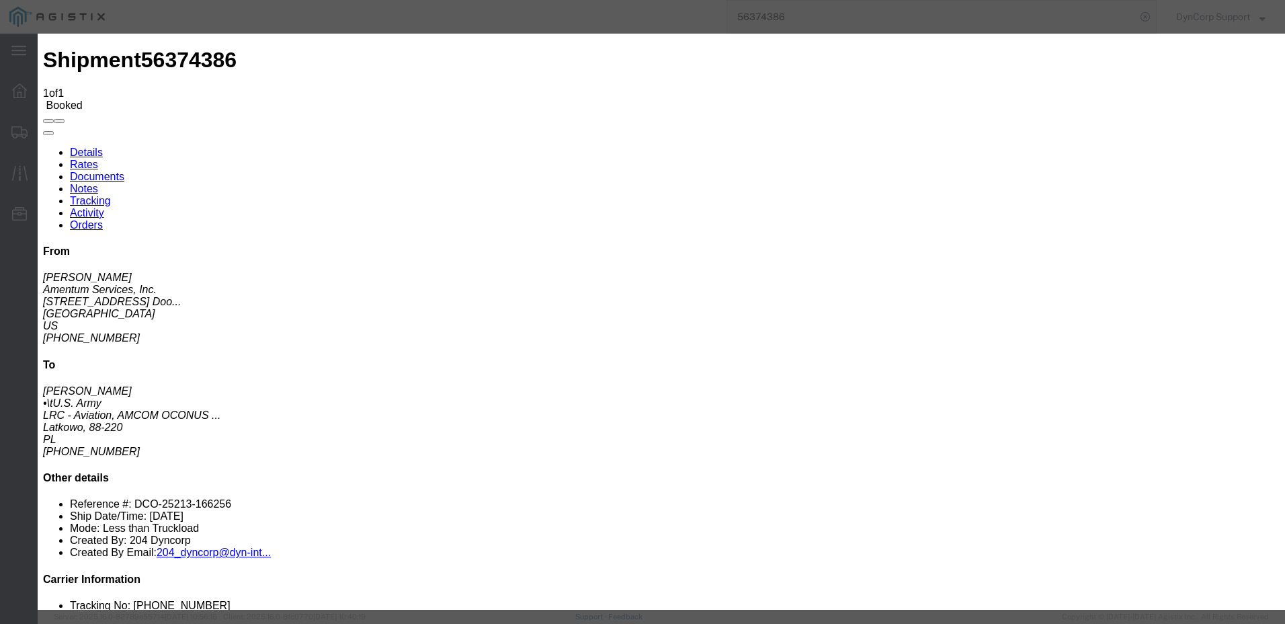
type input "08/11/2025"
type input "6:00 PM"
select select "{"pickupDeliveryInfoId": "122032326","pickupOrDelivery": "P","stopNum": "1","lo…"
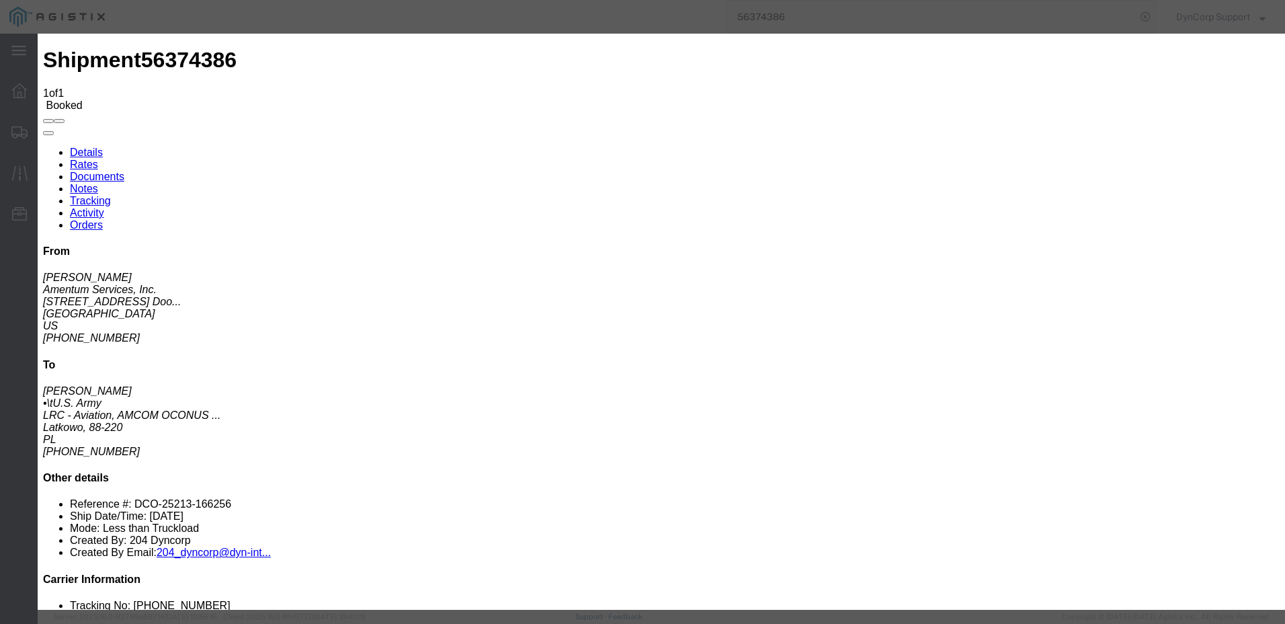
select select "TX"
type input "Irving"
select select "AWATPICK"
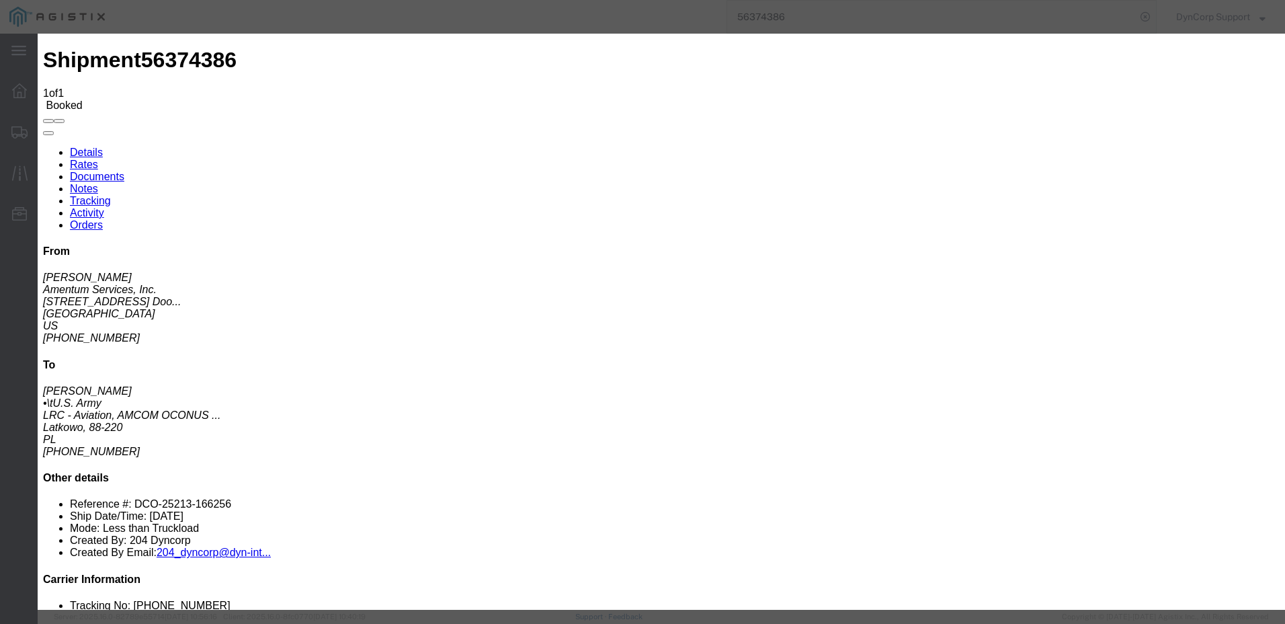
drag, startPoint x: 776, startPoint y: 320, endPoint x: 719, endPoint y: 313, distance: 57.5
paste textarea "still awaiting for confirmation on AE 302"
drag, startPoint x: 801, startPoint y: 322, endPoint x: 814, endPoint y: 323, distance: 13.5
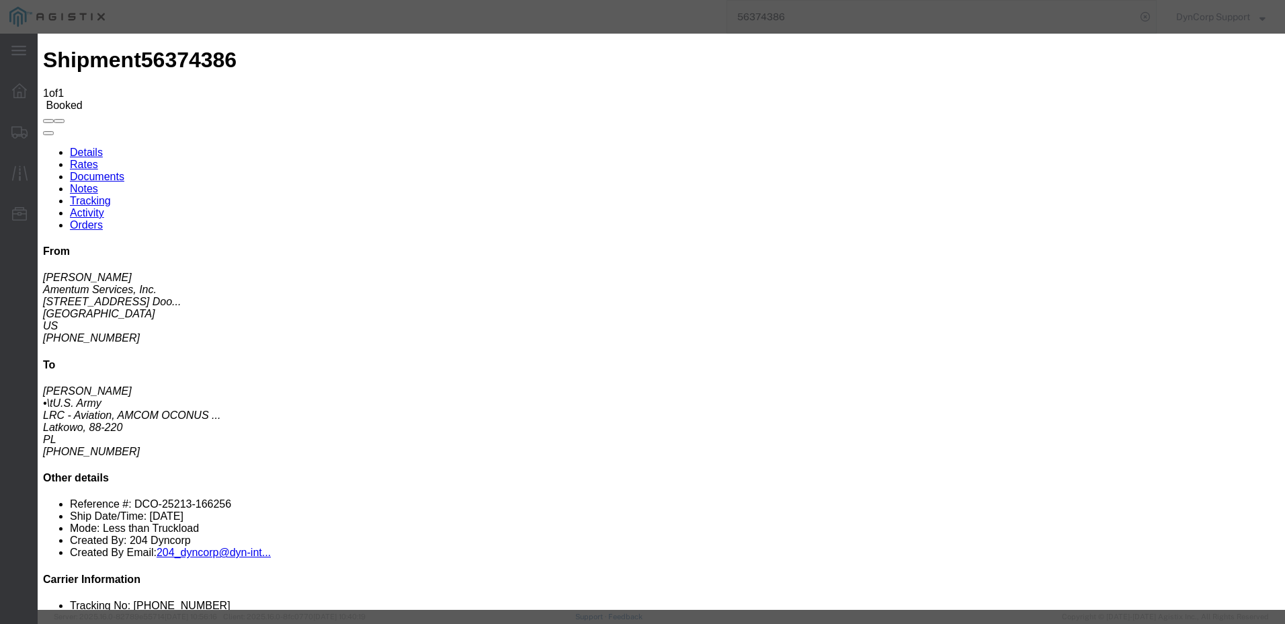
drag, startPoint x: 817, startPoint y: 321, endPoint x: 716, endPoint y: 331, distance: 102.0
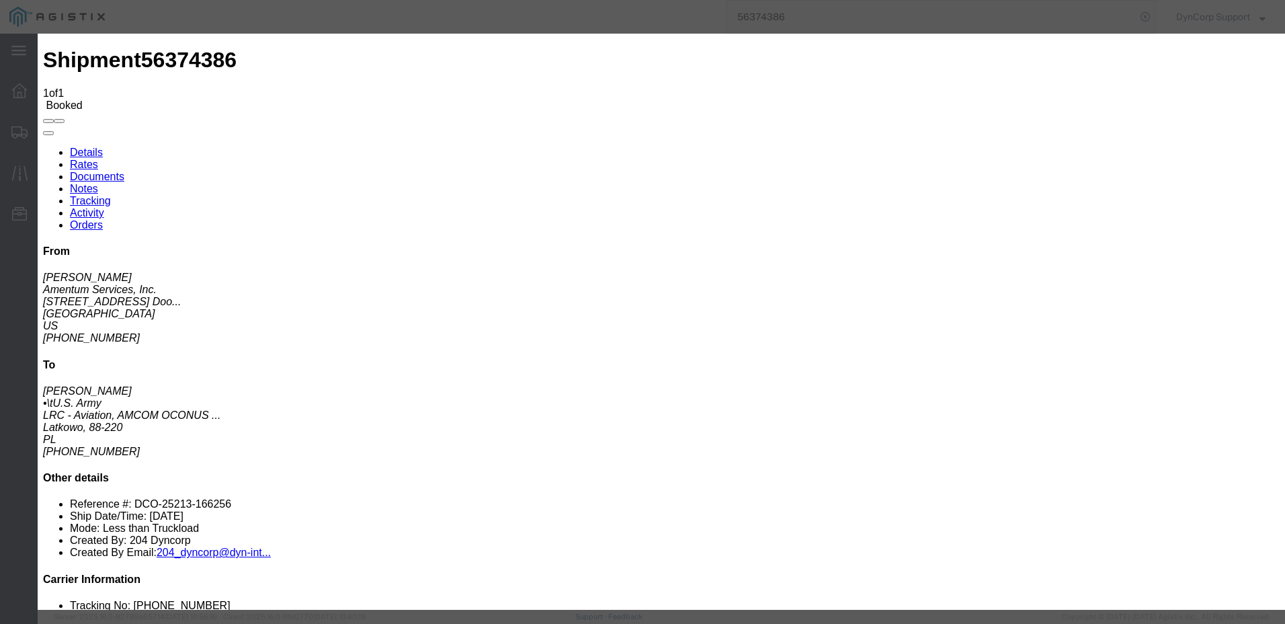
type textarea "Awaiting confirmation on AE 302"
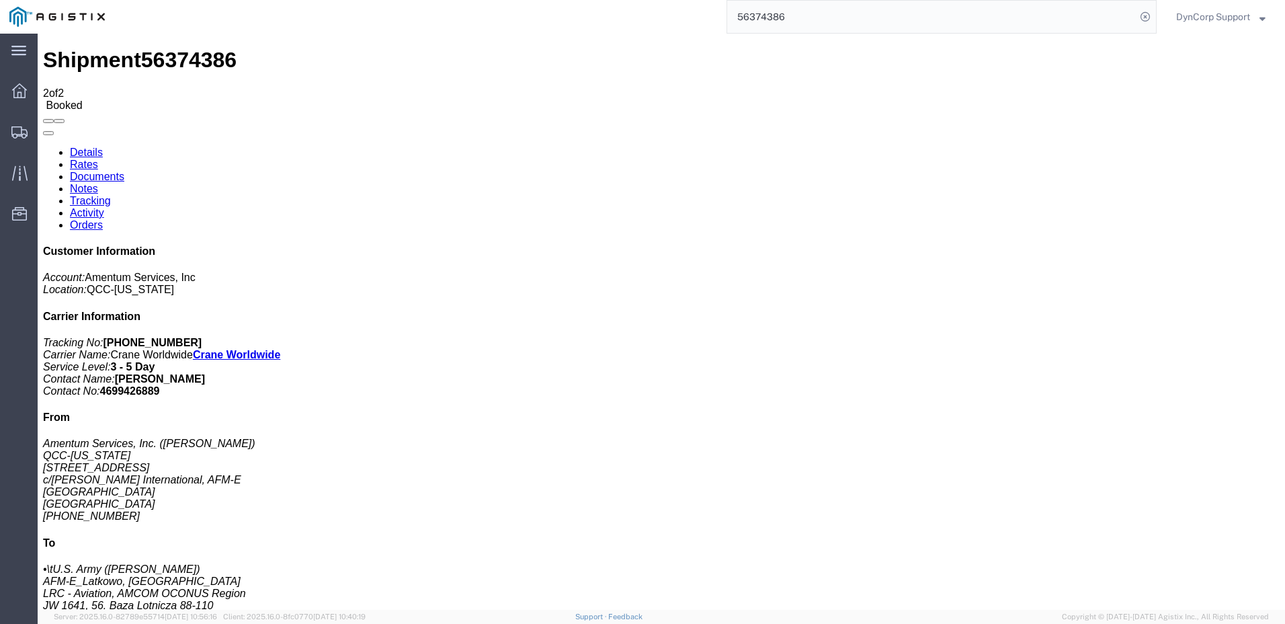
click at [1263, 19] on strong "button" at bounding box center [1263, 16] width 6 height 5
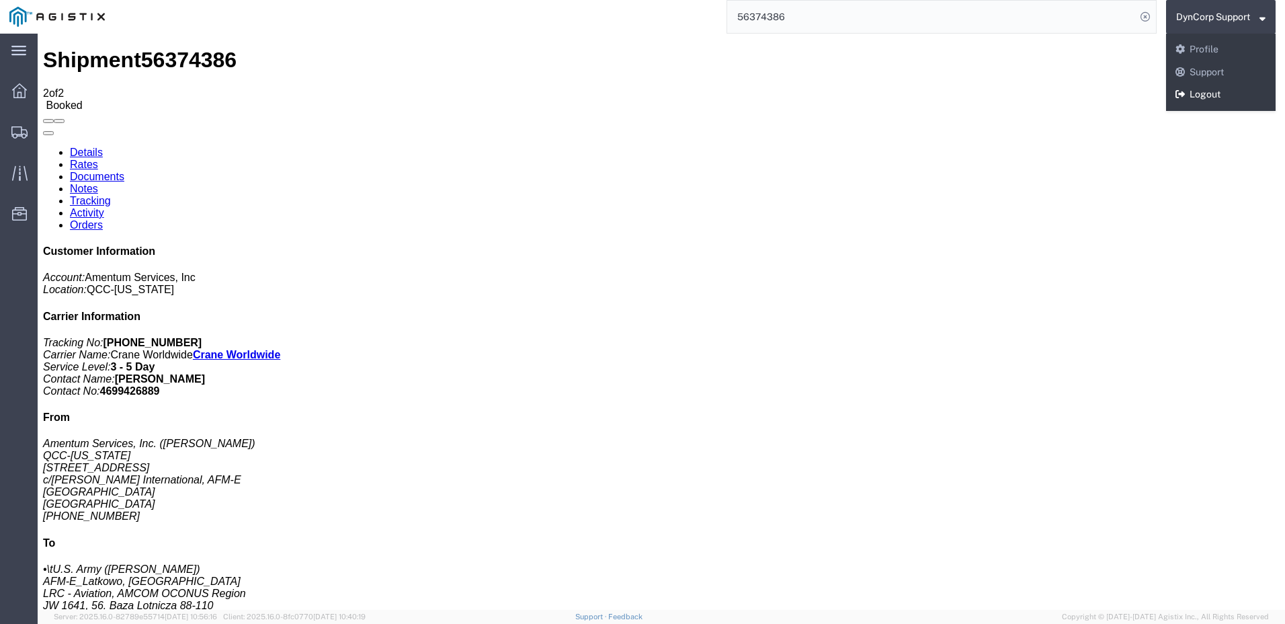
click at [1219, 99] on link "Logout" at bounding box center [1221, 94] width 110 height 23
